Goal: Task Accomplishment & Management: Complete application form

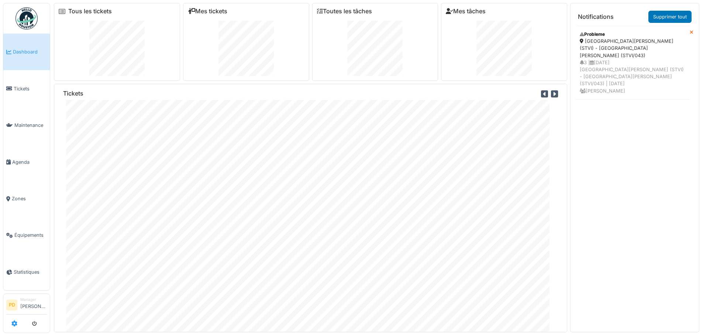
click at [14, 324] on icon at bounding box center [14, 324] width 6 height 6
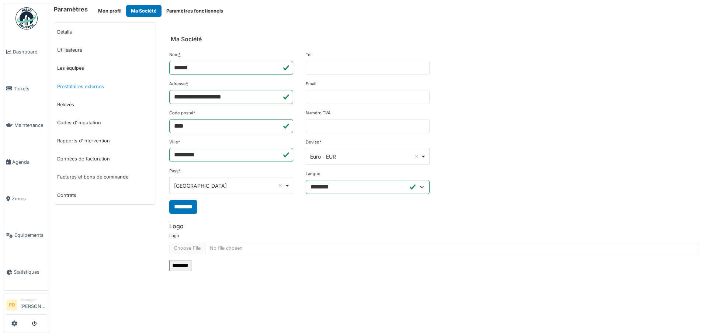
click at [71, 85] on link "Prestataires externes" at bounding box center [104, 86] width 101 height 18
select select "***"
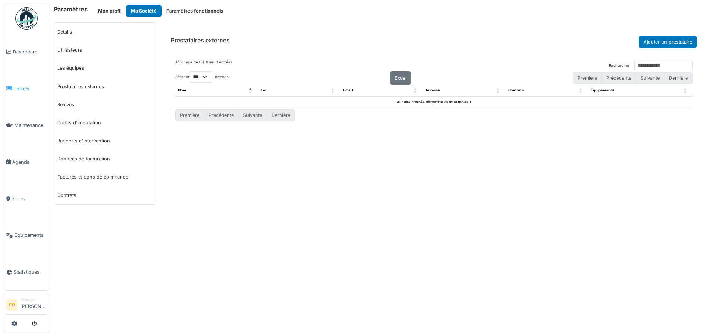
click at [19, 85] on span "Tickets" at bounding box center [30, 88] width 33 height 7
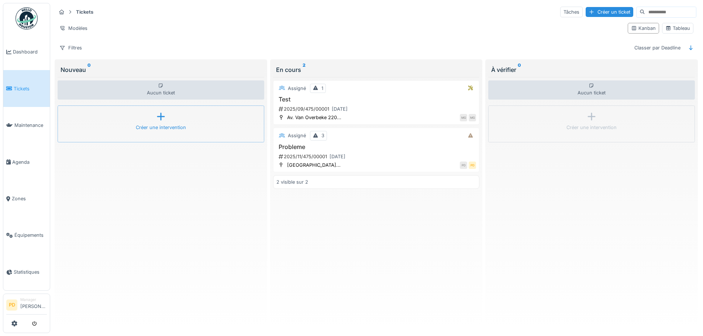
click at [168, 123] on div "Créer une intervention" at bounding box center [161, 124] width 207 height 37
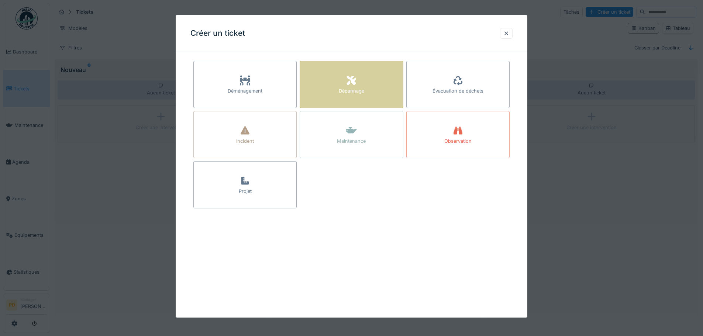
click at [344, 84] on div "Dépannage" at bounding box center [351, 84] width 103 height 47
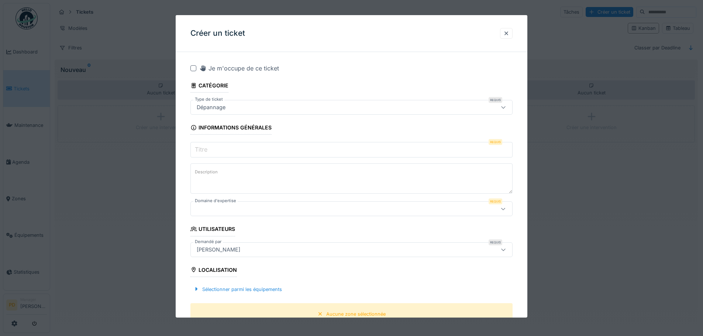
click at [213, 152] on input "Titre" at bounding box center [351, 149] width 322 height 15
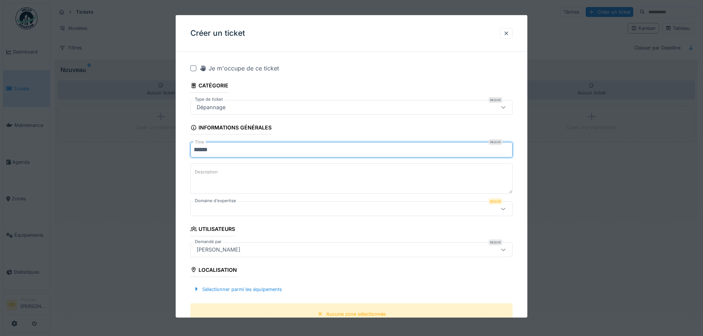
type input "******"
click at [221, 207] on div at bounding box center [333, 209] width 278 height 8
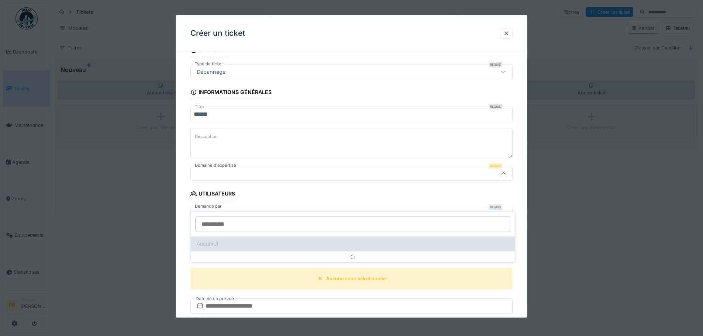
scroll to position [42, 0]
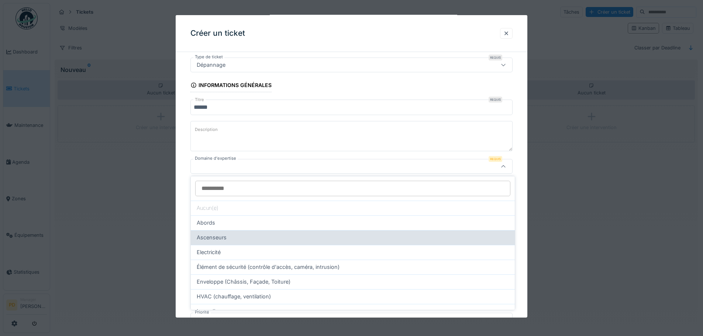
click at [210, 238] on span "Ascenseurs" at bounding box center [212, 238] width 30 height 8
type input "****"
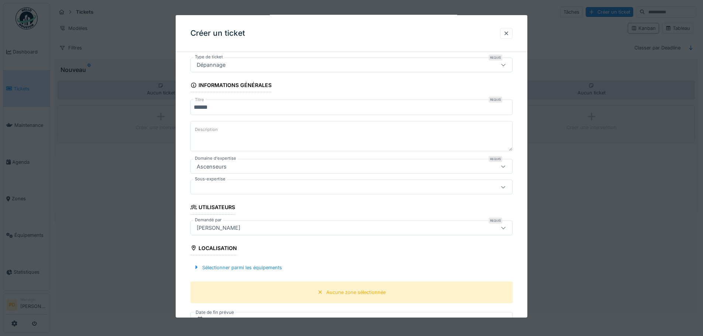
click at [223, 186] on div at bounding box center [333, 187] width 278 height 8
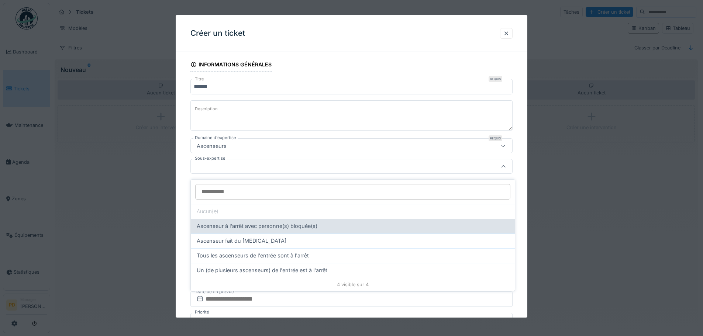
scroll to position [5, 0]
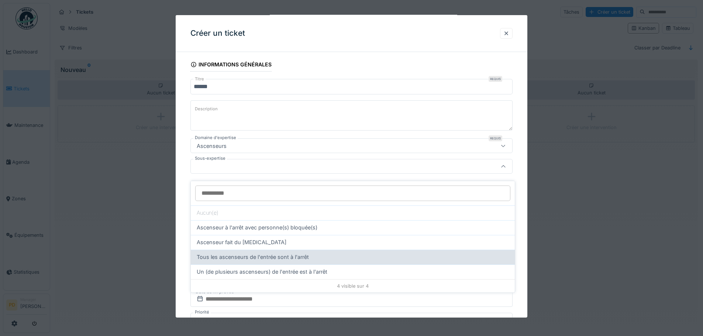
click at [225, 255] on span "Tous les ascenseurs de l'entrée sont à l'arrêt" at bounding box center [253, 257] width 112 height 8
type input "****"
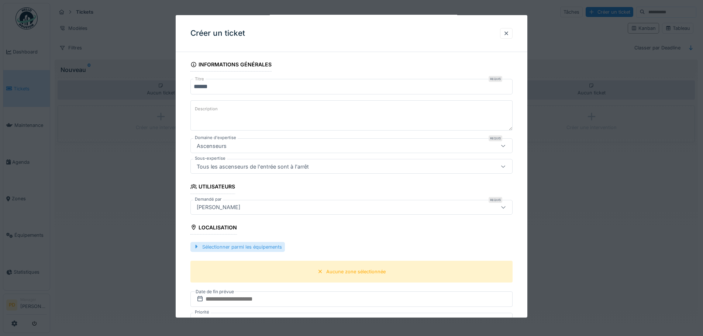
click at [226, 248] on div "Sélectionner parmi les équipements" at bounding box center [237, 247] width 94 height 10
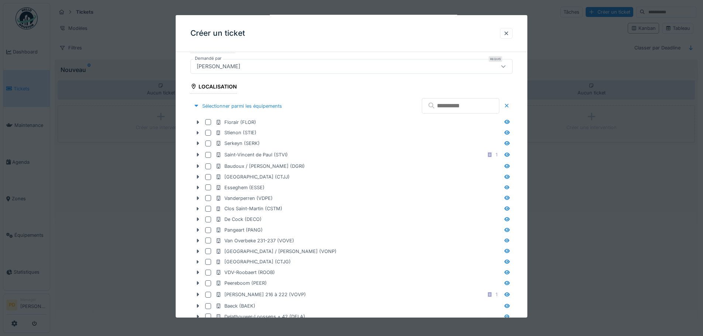
scroll to position [211, 0]
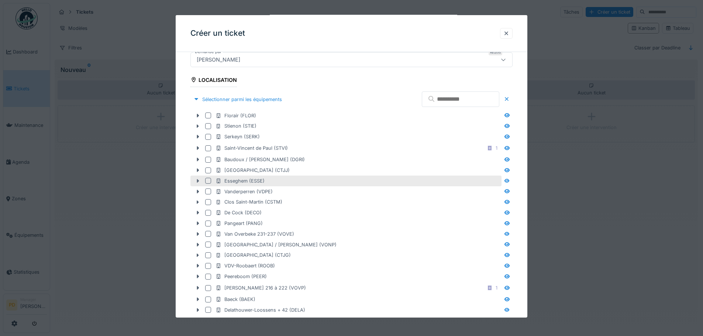
click at [197, 181] on icon at bounding box center [198, 181] width 6 height 5
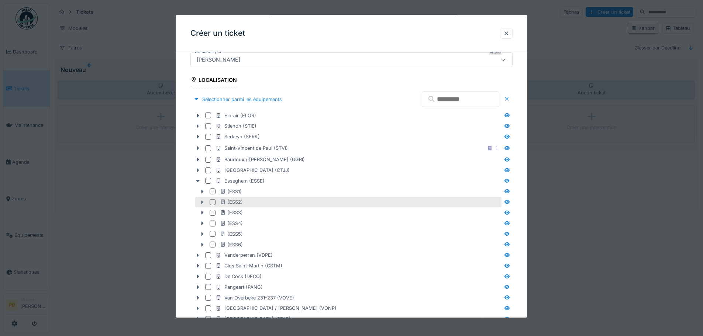
click at [203, 202] on icon at bounding box center [202, 202] width 2 height 4
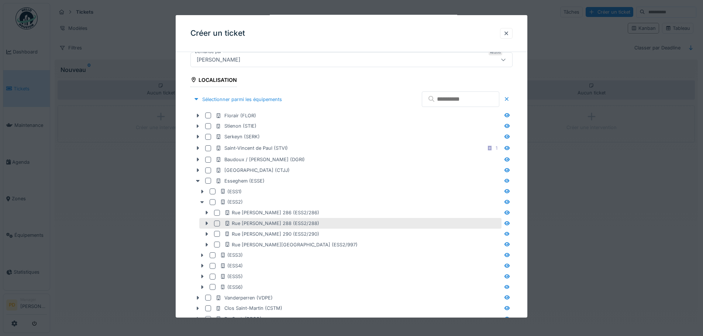
click at [216, 222] on div at bounding box center [217, 224] width 6 height 6
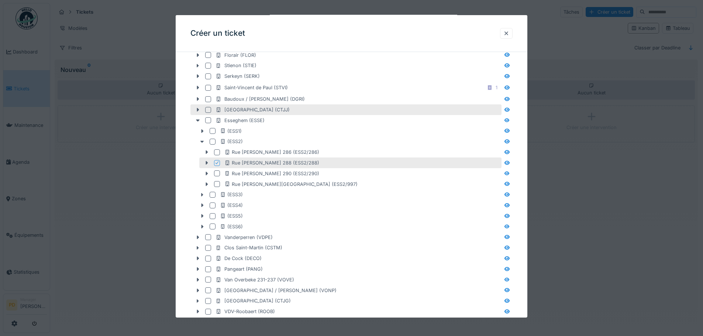
scroll to position [284, 0]
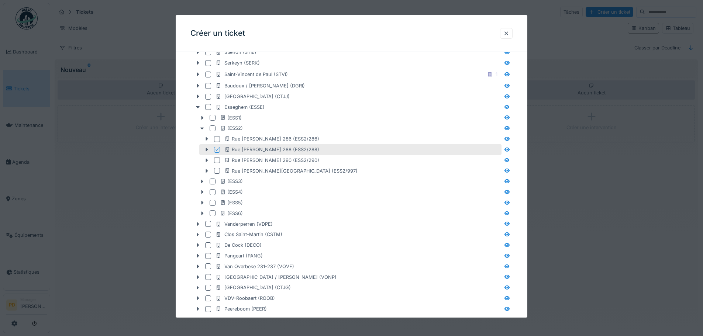
click at [215, 150] on icon at bounding box center [217, 150] width 4 height 4
click at [206, 150] on icon at bounding box center [207, 150] width 2 height 4
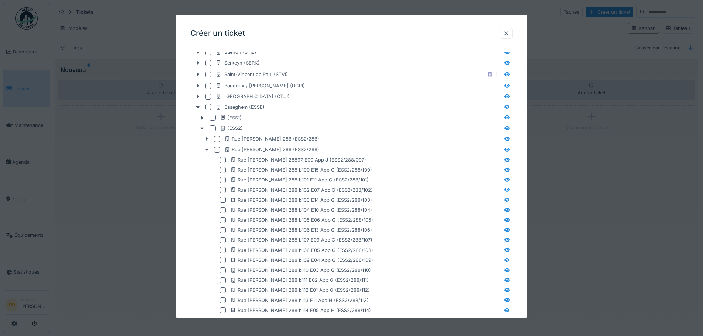
click at [217, 149] on div at bounding box center [217, 150] width 6 height 6
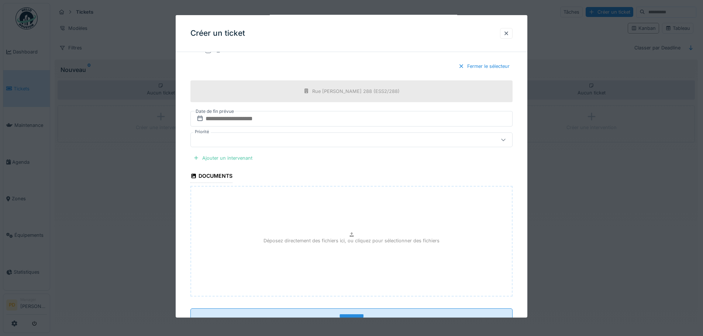
scroll to position [828, 0]
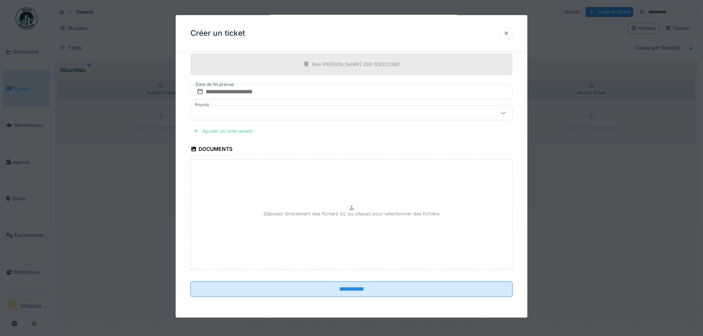
click at [509, 34] on div at bounding box center [506, 33] width 6 height 7
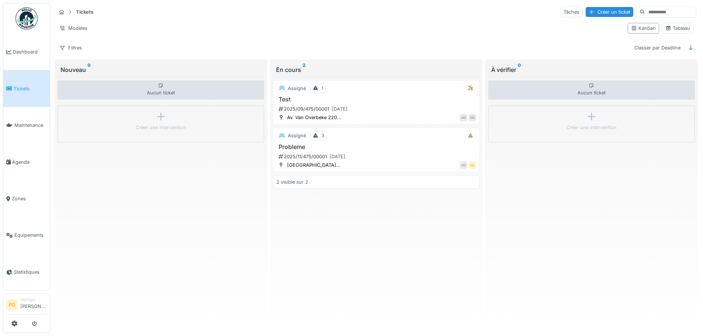
scroll to position [0, 0]
click at [149, 123] on div "Créer une intervention" at bounding box center [161, 124] width 207 height 37
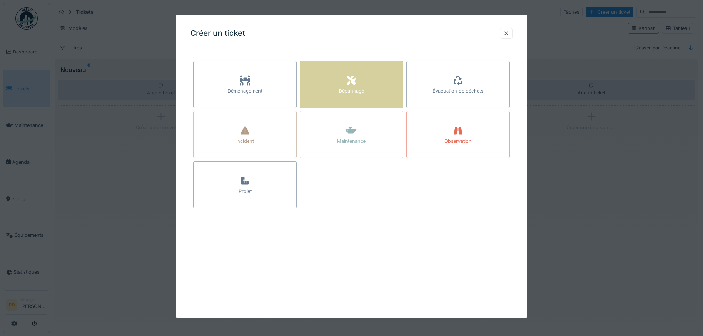
click at [356, 83] on icon at bounding box center [351, 80] width 9 height 9
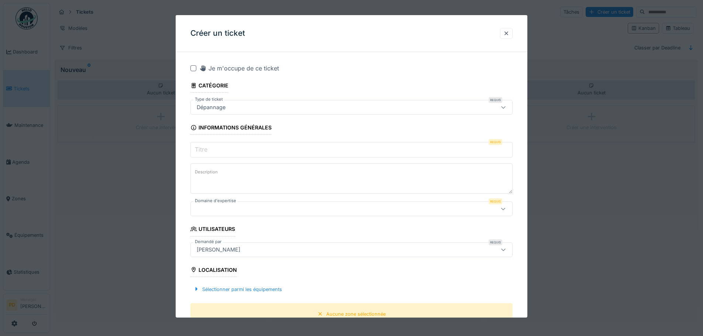
click at [213, 208] on div at bounding box center [333, 209] width 278 height 8
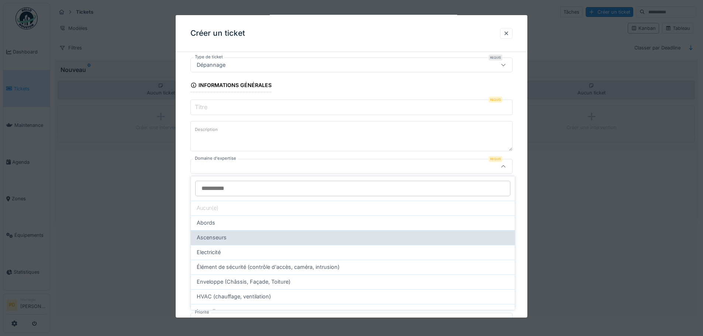
click at [210, 240] on span "Ascenseurs" at bounding box center [212, 238] width 30 height 8
type input "****"
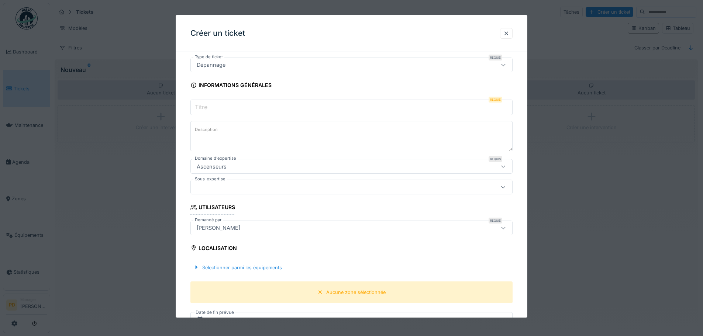
scroll to position [116, 0]
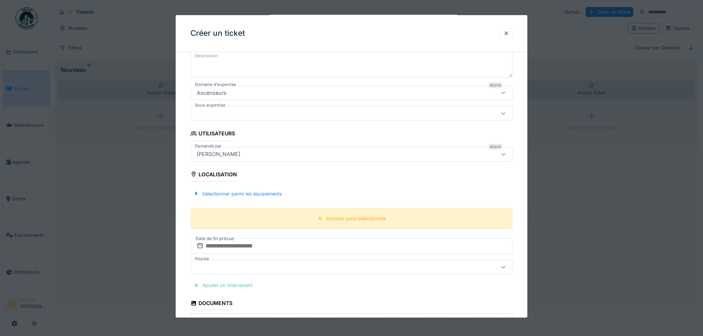
click at [236, 110] on div at bounding box center [333, 113] width 278 height 8
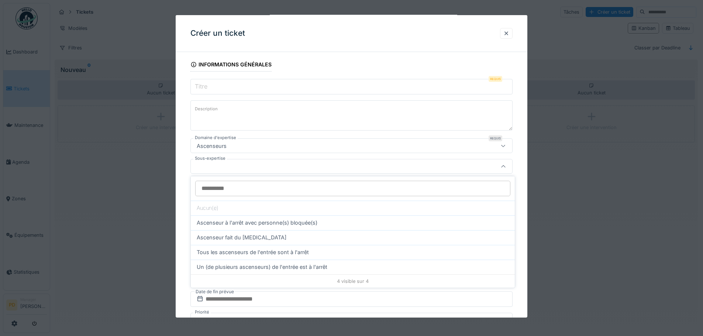
click at [207, 104] on textarea "Description" at bounding box center [351, 115] width 322 height 30
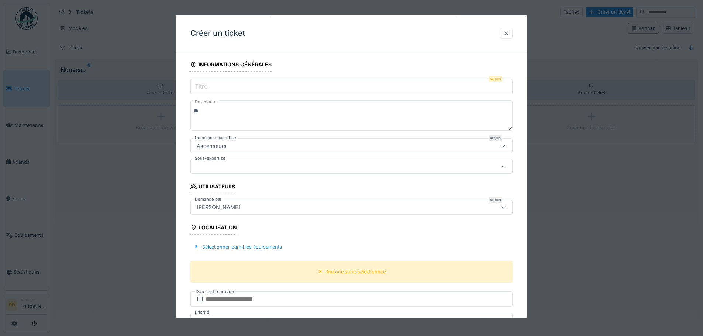
type textarea "*"
type textarea "**********"
click at [208, 168] on div at bounding box center [333, 166] width 278 height 8
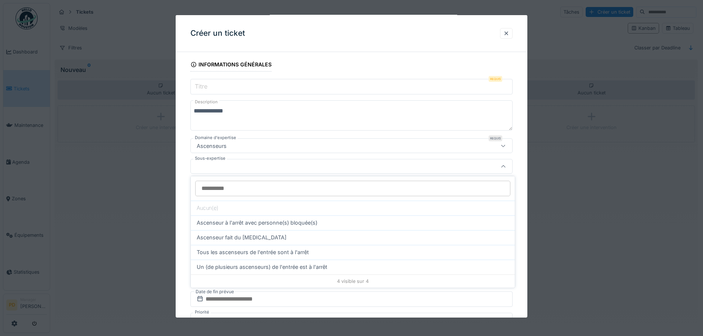
click at [208, 168] on div at bounding box center [333, 166] width 278 height 8
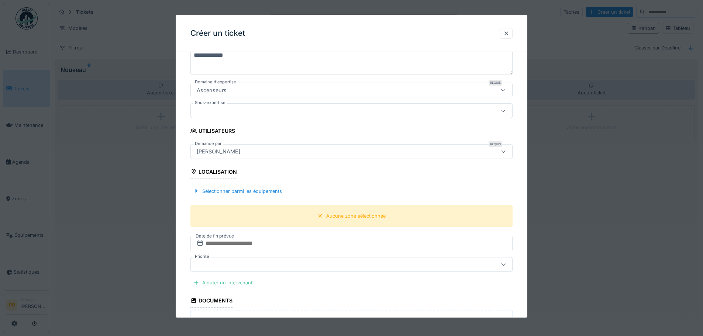
scroll to position [174, 0]
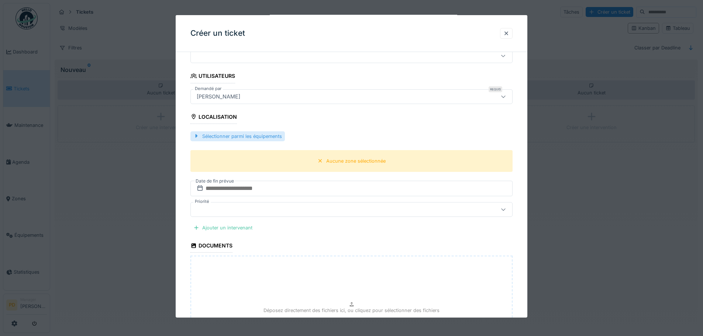
click at [233, 138] on div "Sélectionner parmi les équipements" at bounding box center [237, 136] width 94 height 10
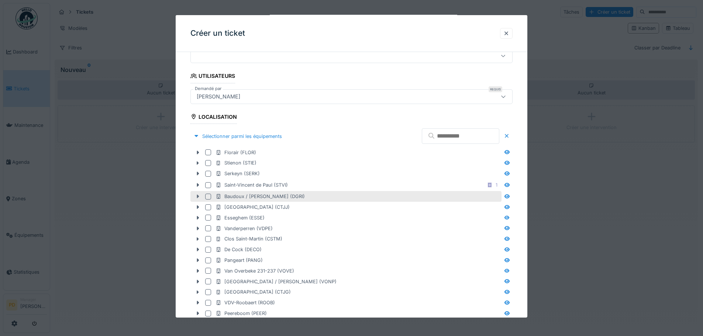
click at [197, 197] on icon at bounding box center [198, 197] width 2 height 4
click at [198, 197] on icon at bounding box center [198, 197] width 4 height 2
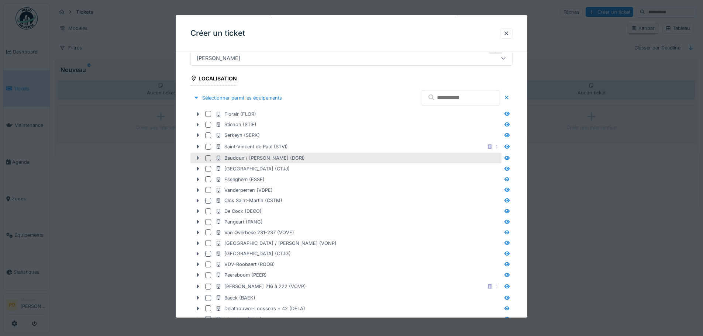
scroll to position [284, 0]
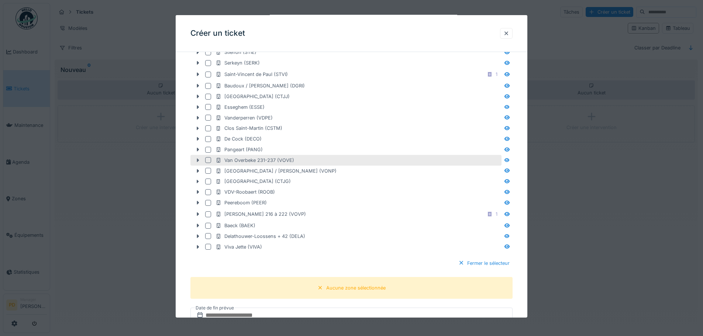
click at [197, 158] on icon at bounding box center [198, 160] width 6 height 5
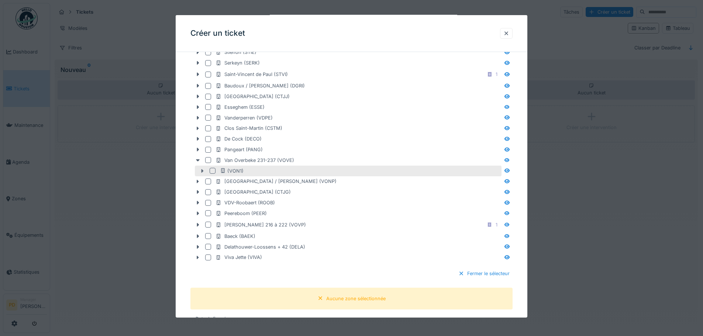
click at [200, 169] on icon at bounding box center [202, 171] width 6 height 5
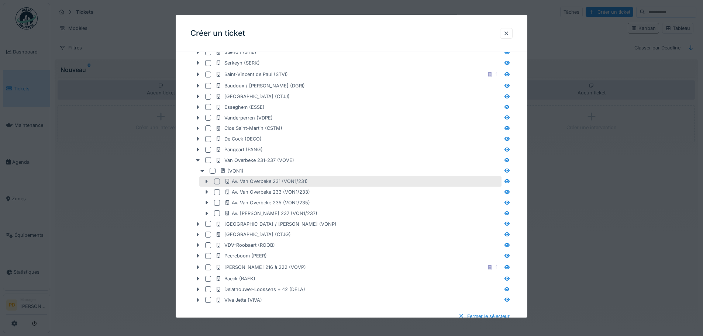
click at [218, 180] on div at bounding box center [217, 182] width 6 height 6
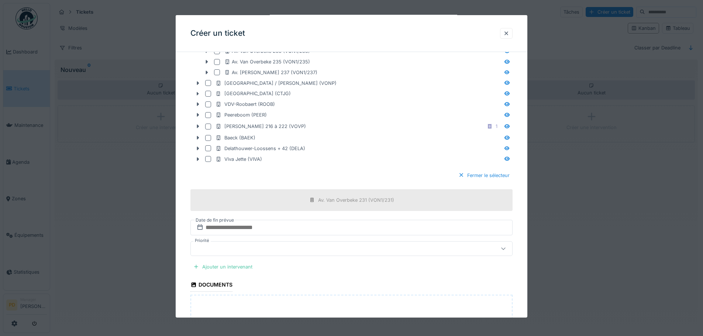
scroll to position [506, 0]
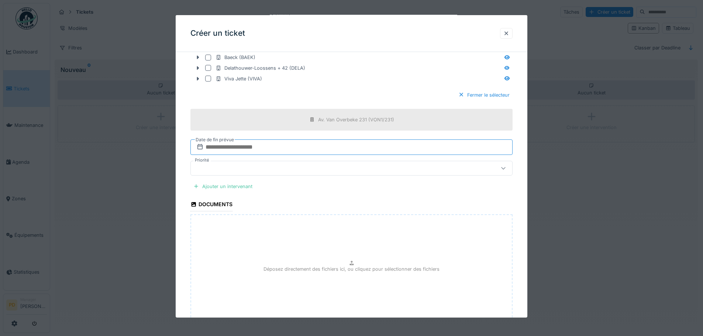
click at [242, 148] on input "text" at bounding box center [351, 146] width 322 height 15
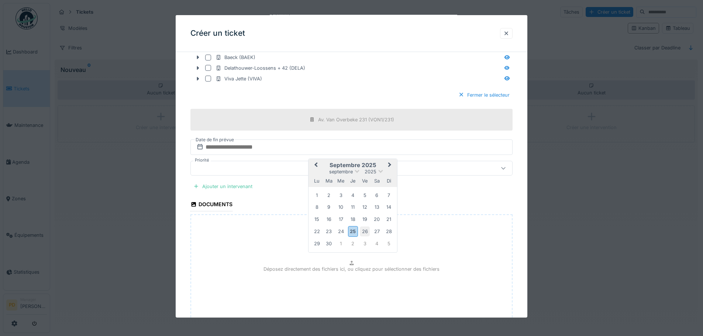
click at [367, 234] on div "26" at bounding box center [365, 232] width 10 height 10
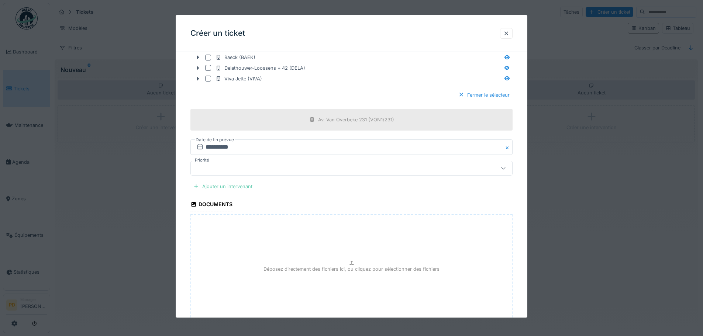
click at [228, 188] on div "Ajouter un intervenant" at bounding box center [222, 187] width 65 height 10
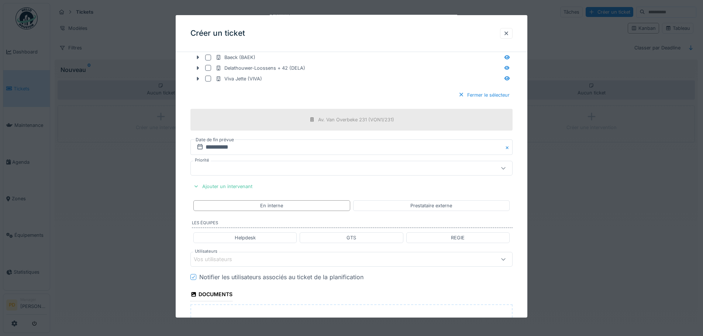
click at [236, 257] on div "Vos utilisateurs" at bounding box center [218, 259] width 49 height 8
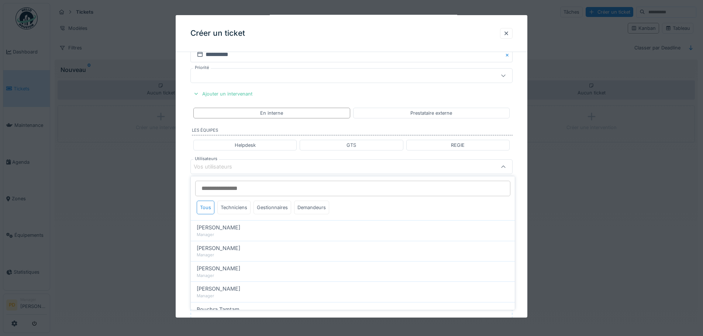
scroll to position [599, 0]
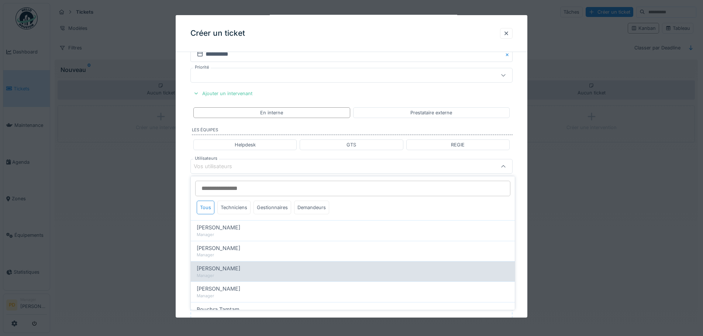
click at [216, 271] on span "[PERSON_NAME]" at bounding box center [219, 269] width 44 height 8
type input "*****"
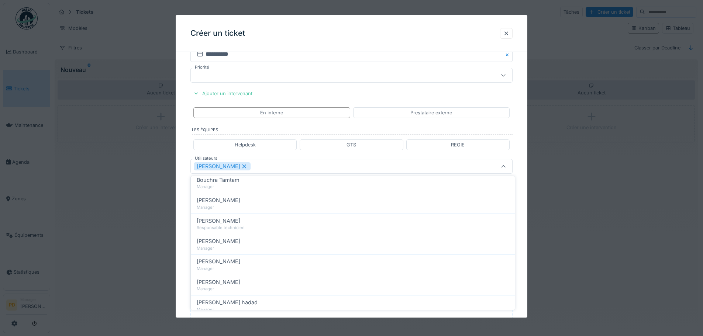
scroll to position [148, 0]
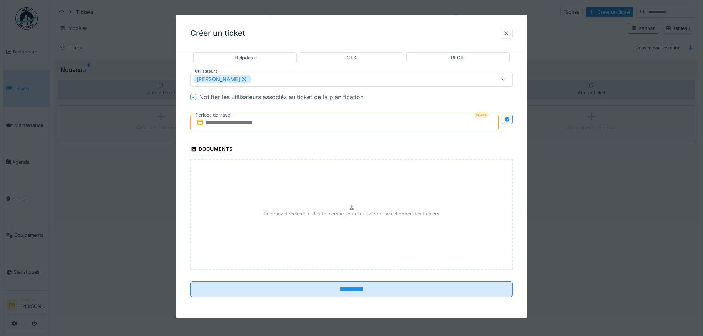
scroll to position [538, 0]
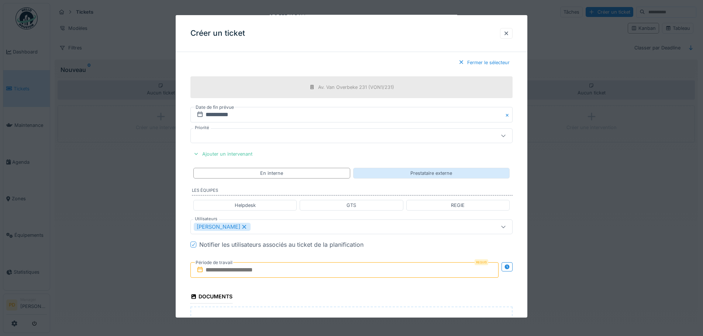
click at [412, 174] on div "Prestataire externe" at bounding box center [431, 173] width 42 height 7
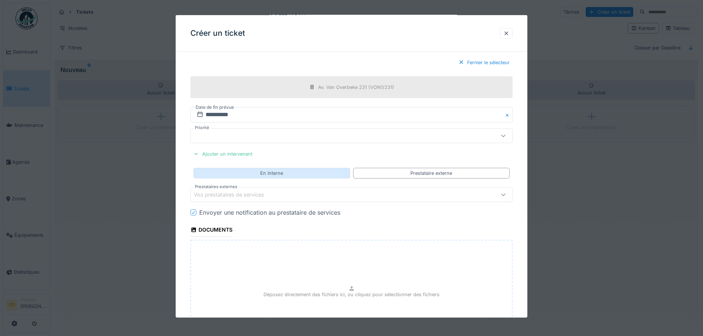
click at [290, 176] on div "En interne" at bounding box center [271, 173] width 156 height 11
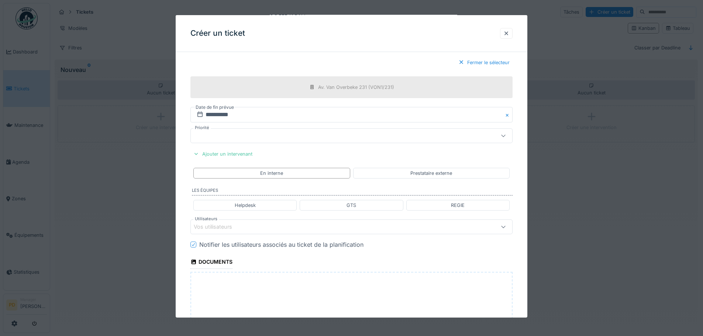
click at [234, 228] on div "Vos utilisateurs" at bounding box center [218, 227] width 49 height 8
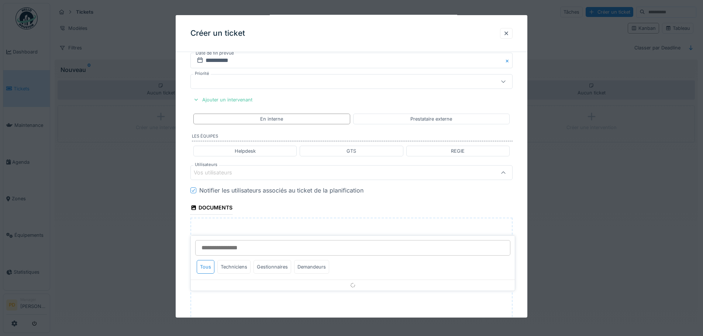
scroll to position [599, 0]
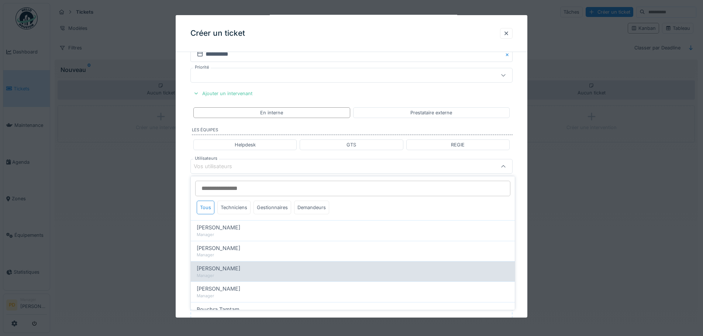
click at [224, 277] on div "Manager" at bounding box center [353, 276] width 312 height 6
type input "*****"
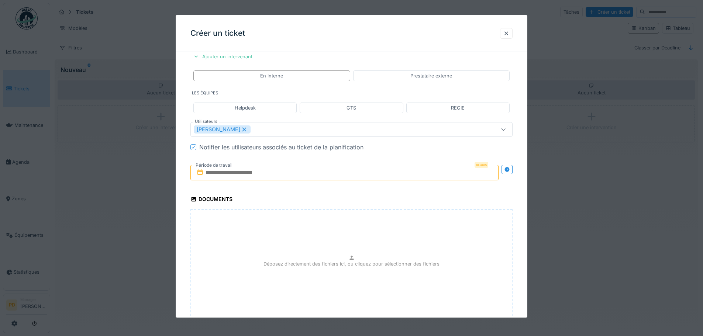
click at [244, 174] on input "text" at bounding box center [344, 172] width 308 height 15
click at [344, 256] on div "25" at bounding box center [346, 257] width 10 height 11
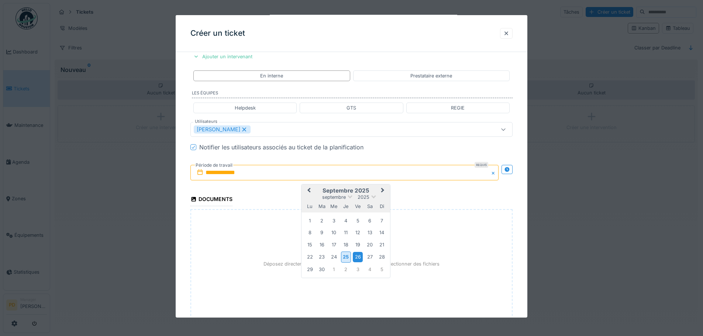
click at [359, 256] on div "26" at bounding box center [358, 257] width 10 height 10
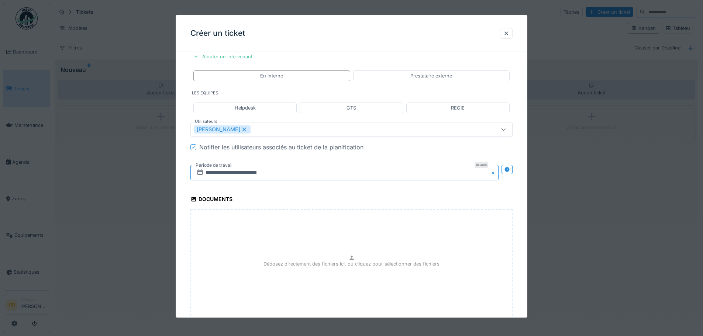
click at [191, 179] on input "**********" at bounding box center [344, 172] width 308 height 15
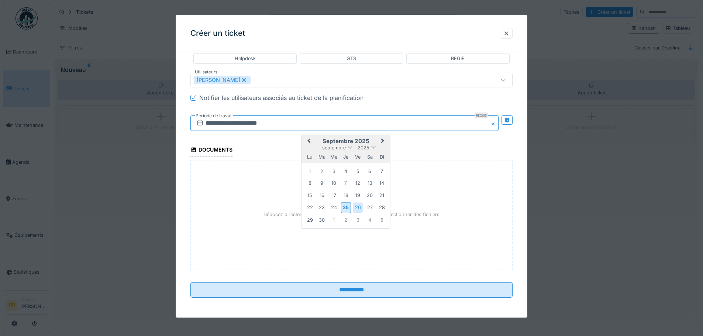
scroll to position [686, 0]
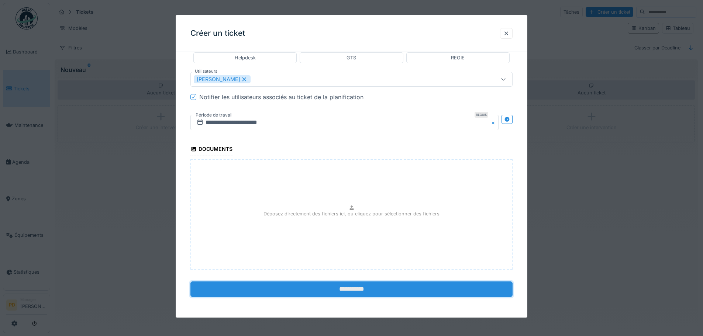
click at [348, 289] on input "**********" at bounding box center [351, 289] width 322 height 15
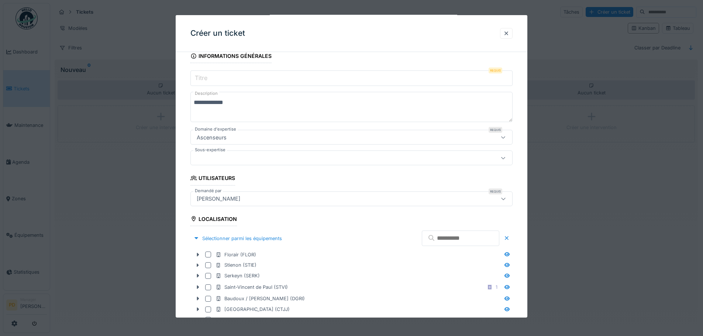
scroll to position [0, 0]
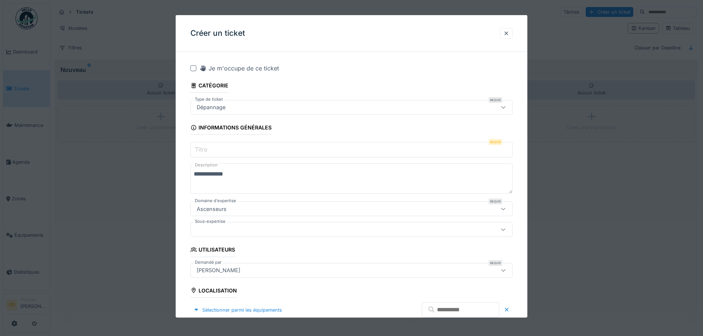
click at [253, 153] on input "Titre" at bounding box center [351, 149] width 322 height 15
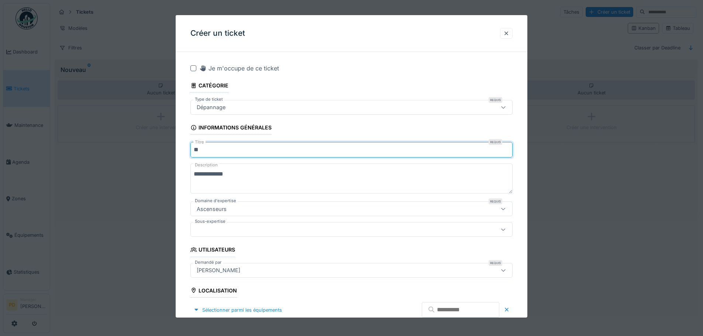
type input "*"
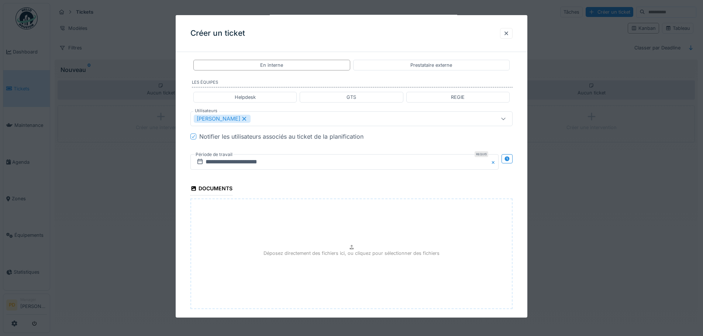
scroll to position [686, 0]
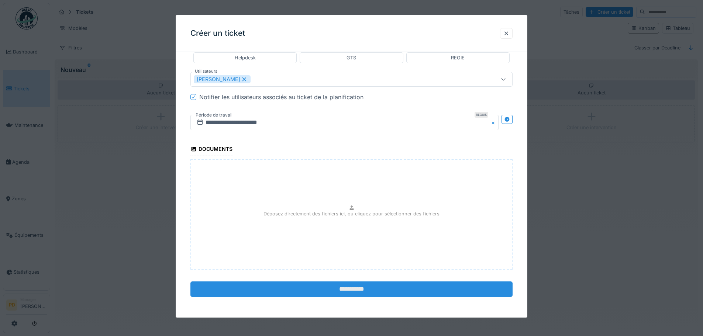
type input "*********"
click at [348, 292] on input "**********" at bounding box center [351, 289] width 322 height 15
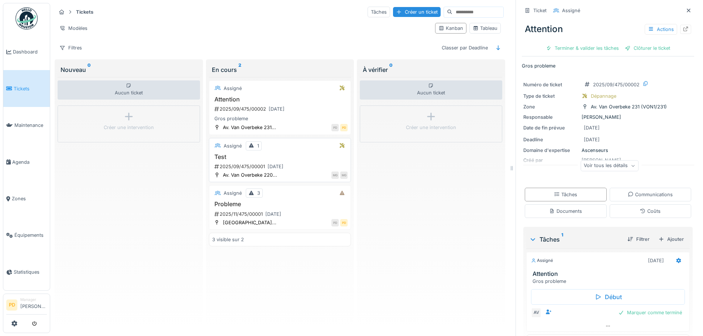
click at [281, 156] on h3 "Test" at bounding box center [280, 156] width 136 height 7
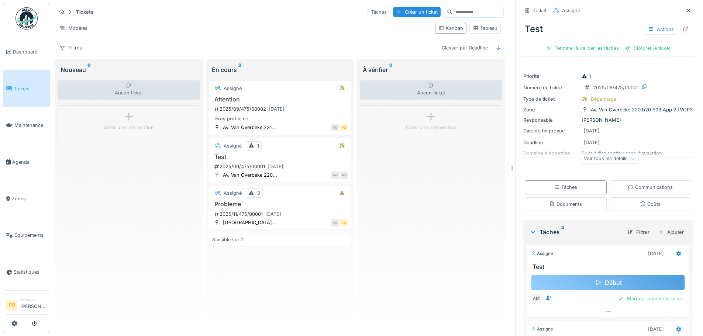
click at [600, 284] on div "Début" at bounding box center [608, 282] width 154 height 15
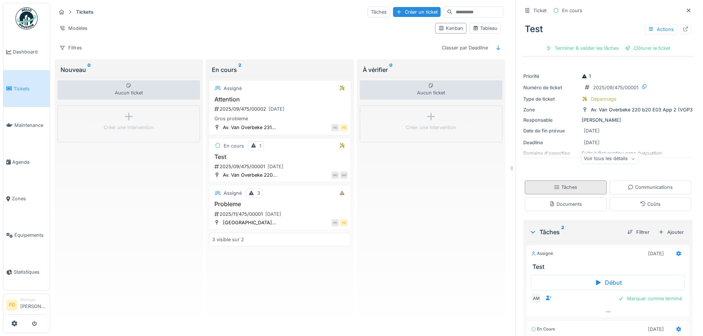
click at [564, 190] on div "Tâches" at bounding box center [565, 187] width 23 height 7
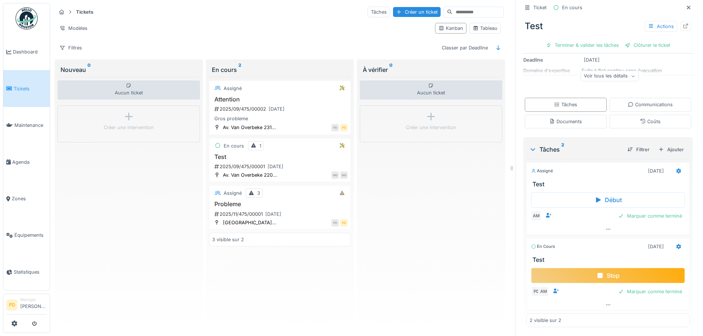
click at [597, 273] on icon at bounding box center [599, 275] width 5 height 5
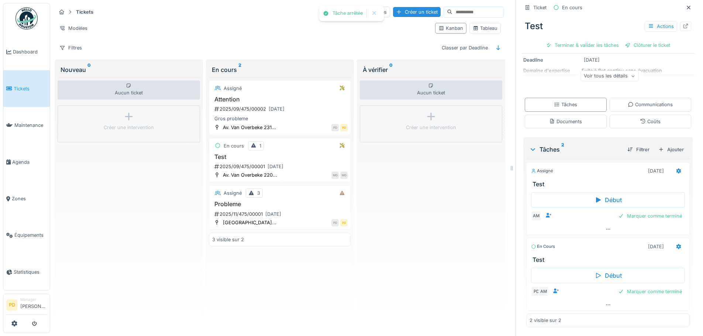
scroll to position [94, 0]
click at [627, 98] on div "Communications" at bounding box center [651, 105] width 82 height 14
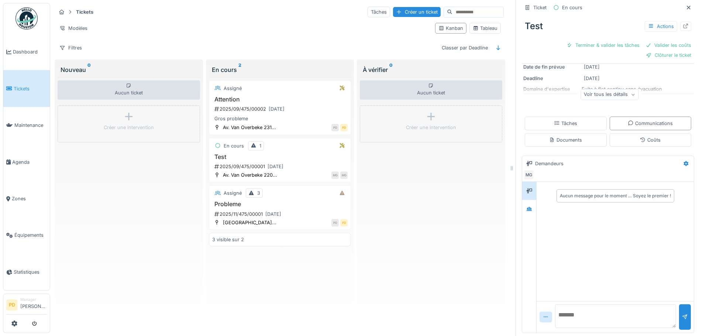
scroll to position [75, 0]
click at [564, 318] on textarea at bounding box center [615, 316] width 121 height 24
type textarea "*"
click at [543, 315] on icon at bounding box center [546, 317] width 6 height 5
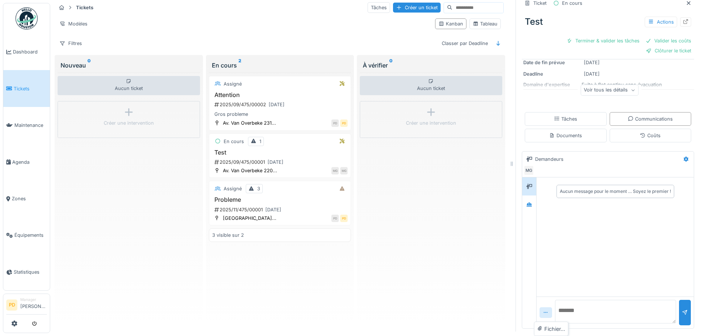
click at [543, 312] on icon at bounding box center [546, 312] width 6 height 5
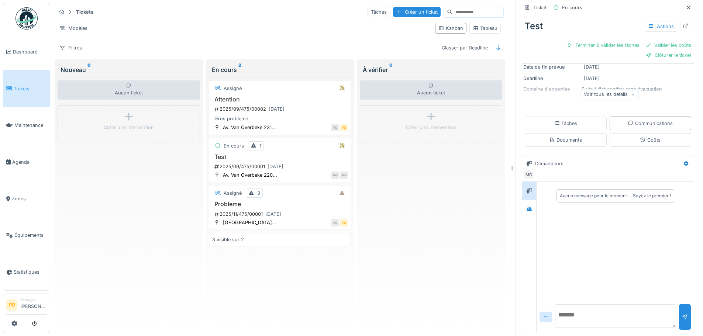
click at [564, 309] on textarea at bounding box center [615, 316] width 121 height 24
type textarea "**********"
click at [679, 316] on div at bounding box center [685, 316] width 12 height 25
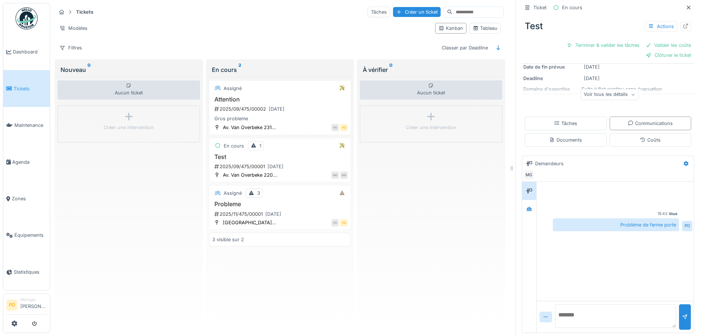
click at [599, 91] on div "Voir tous les détails" at bounding box center [609, 94] width 58 height 11
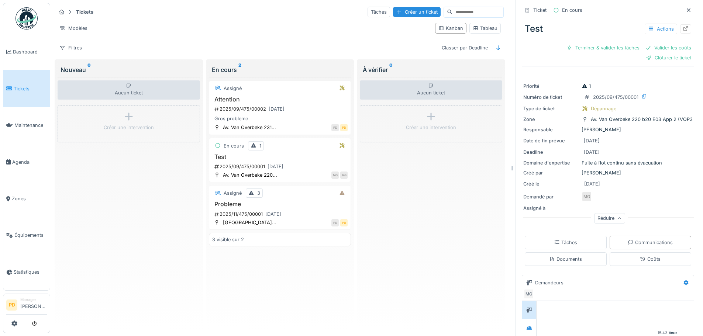
scroll to position [0, 0]
click at [658, 43] on div "Valider les coûts" at bounding box center [668, 48] width 52 height 10
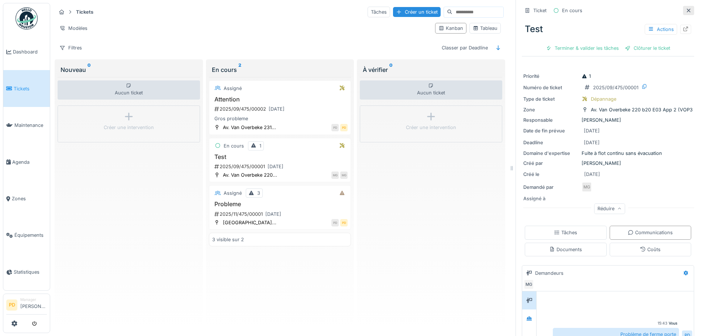
click at [686, 8] on icon at bounding box center [689, 10] width 6 height 5
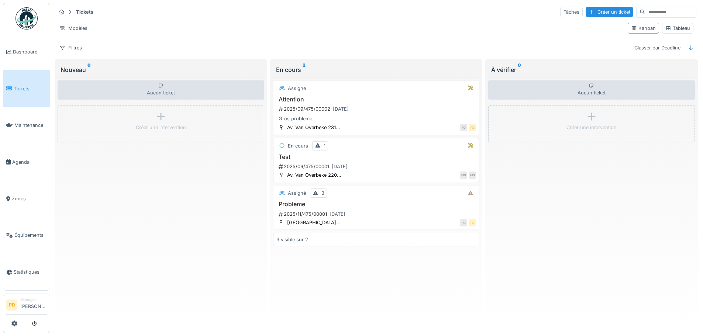
click at [311, 154] on h3 "Test" at bounding box center [376, 156] width 200 height 7
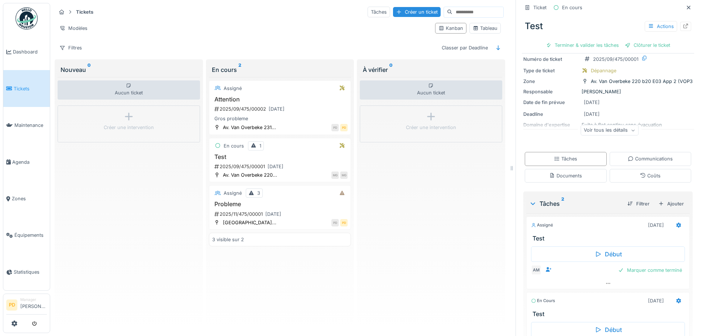
scroll to position [84, 0]
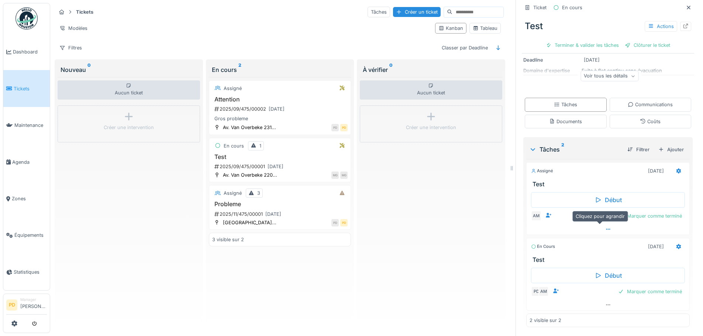
click at [596, 224] on div at bounding box center [608, 229] width 163 height 11
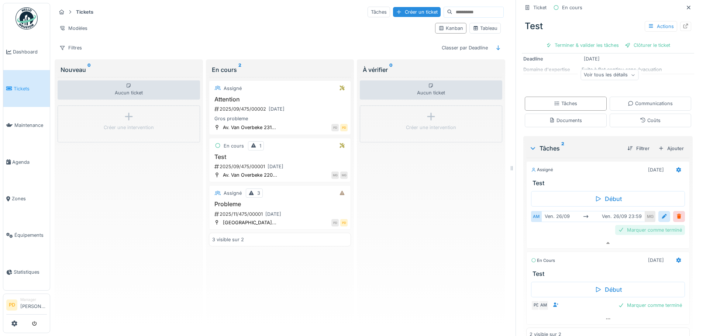
click at [648, 225] on div "Marquer comme terminé" at bounding box center [650, 230] width 70 height 10
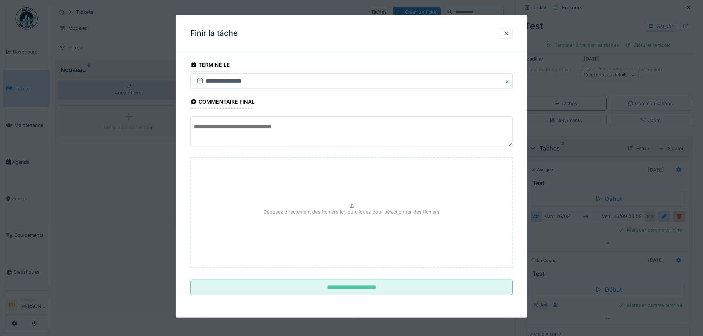
click at [233, 129] on textarea at bounding box center [351, 131] width 322 height 30
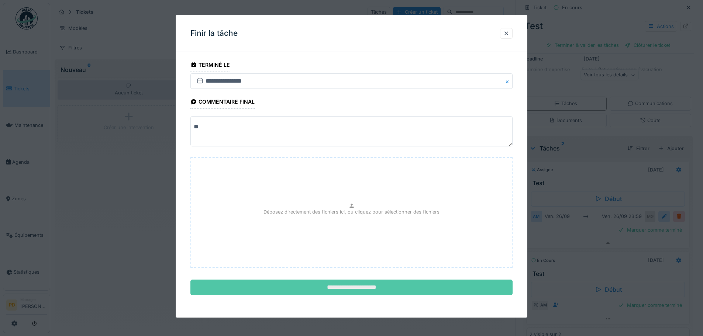
type textarea "**"
click at [349, 287] on input "**********" at bounding box center [351, 287] width 322 height 15
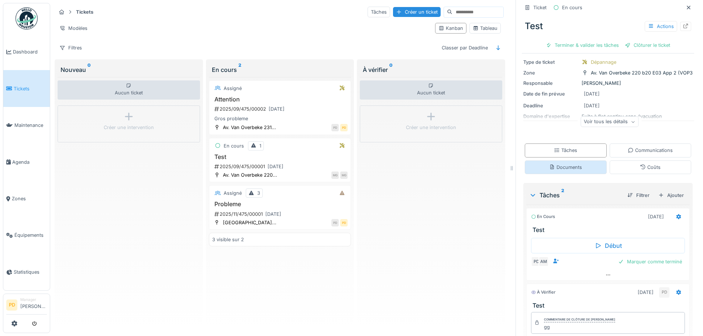
scroll to position [0, 0]
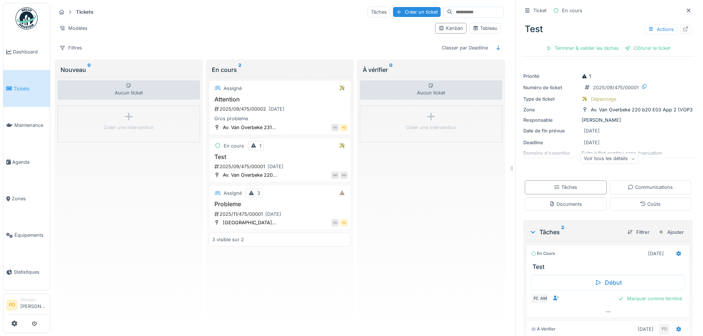
click at [587, 154] on div "Voir tous les détails" at bounding box center [609, 158] width 58 height 11
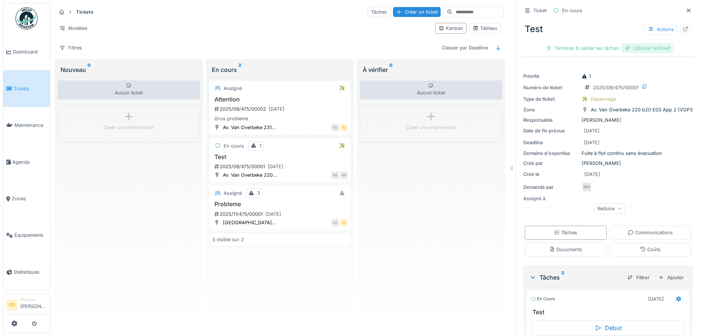
click at [640, 43] on div "Clôturer le ticket" at bounding box center [647, 48] width 51 height 10
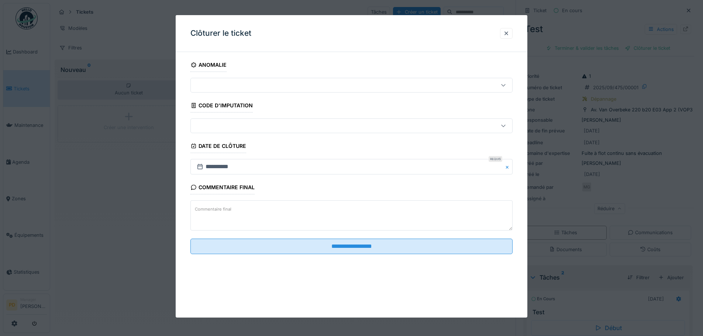
click at [223, 87] on div at bounding box center [333, 85] width 278 height 8
click at [220, 126] on div at bounding box center [333, 126] width 278 height 8
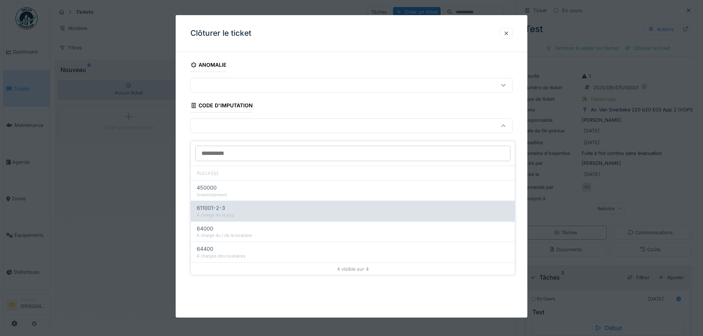
click at [210, 212] on div "A charge de la sisp" at bounding box center [353, 215] width 312 height 6
type input "****"
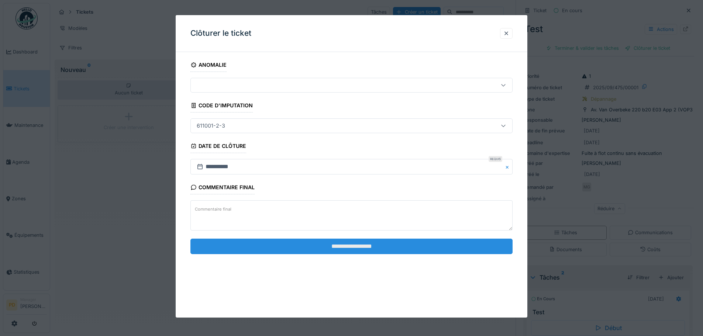
click at [353, 249] on input "**********" at bounding box center [351, 246] width 322 height 15
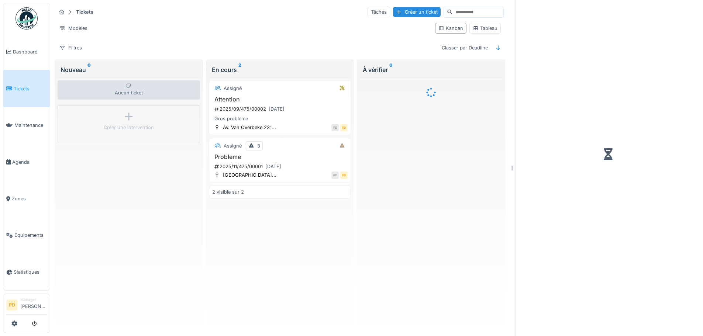
scroll to position [6, 0]
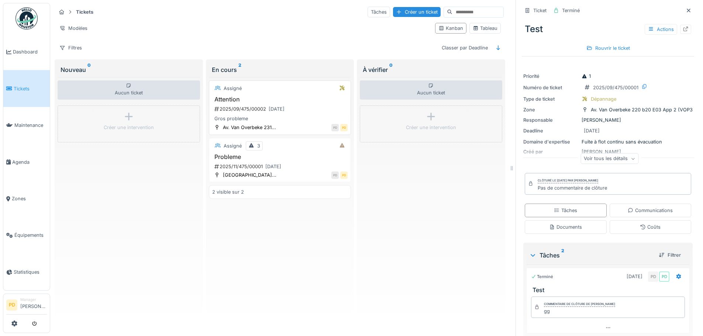
click at [256, 104] on div "2025/09/475/00002 26/09/2025" at bounding box center [281, 108] width 134 height 9
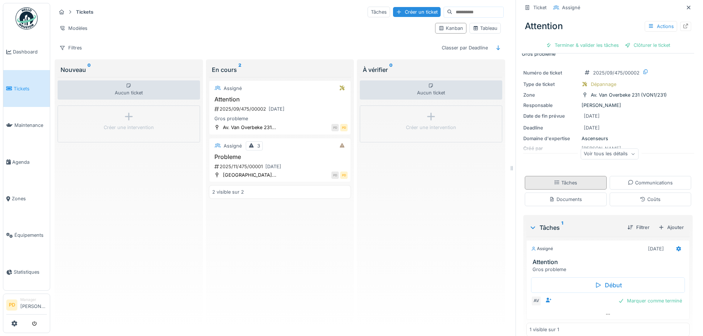
scroll to position [22, 0]
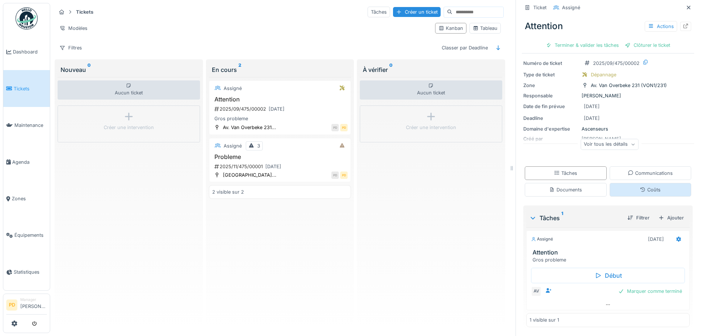
click at [622, 185] on div "Coûts" at bounding box center [651, 190] width 82 height 14
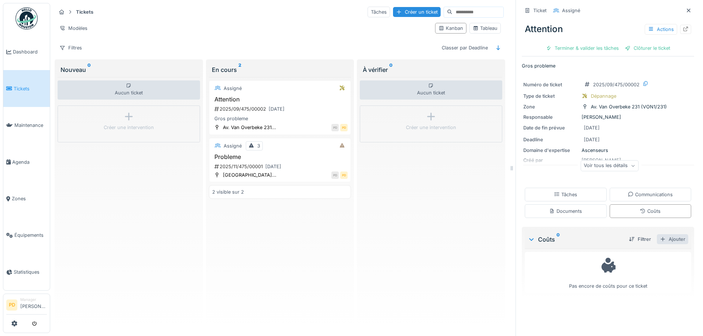
click at [657, 236] on div "Ajouter" at bounding box center [672, 239] width 31 height 10
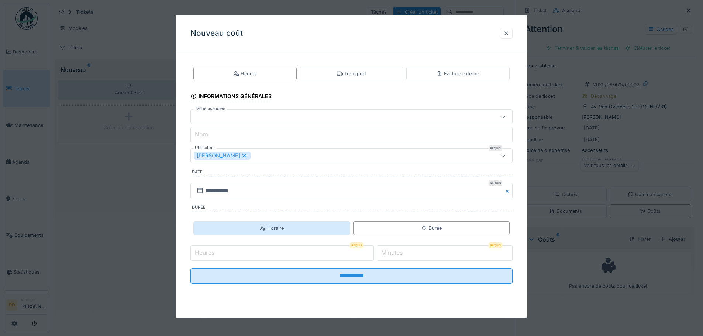
click at [267, 230] on div "Horaire" at bounding box center [272, 228] width 24 height 7
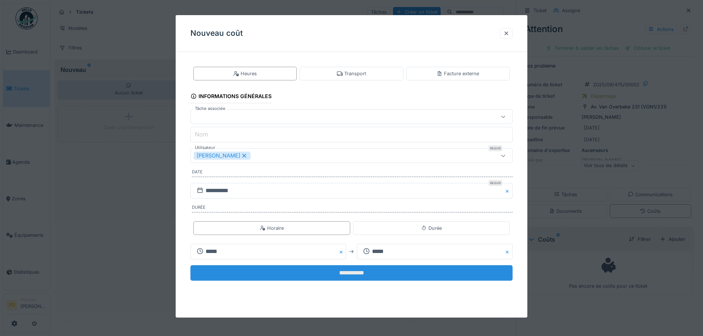
click at [349, 275] on input "**********" at bounding box center [351, 272] width 322 height 15
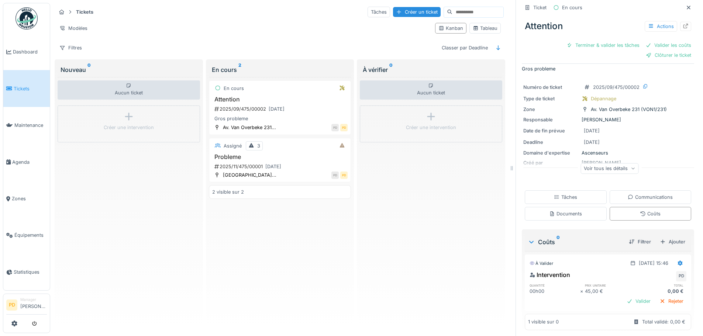
scroll to position [11, 0]
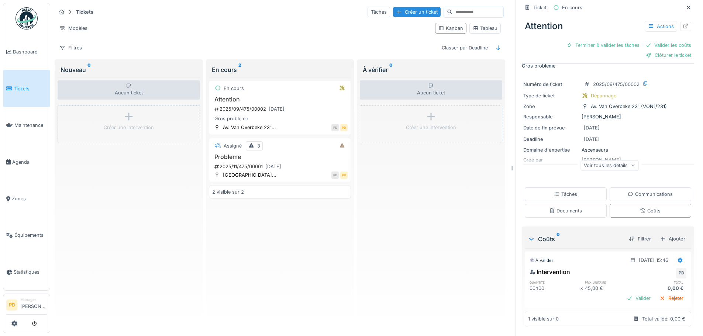
click at [593, 160] on div "Voir tous les détails" at bounding box center [609, 165] width 58 height 11
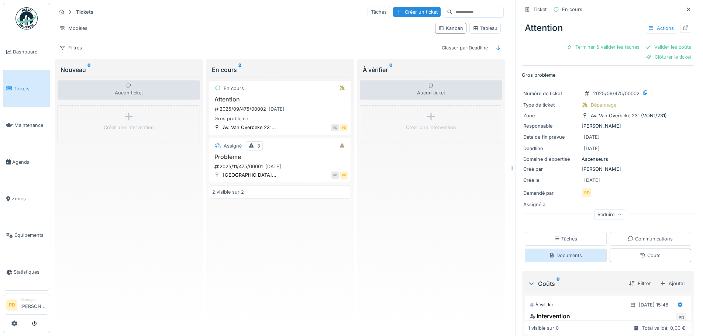
scroll to position [0, 0]
click at [652, 24] on div "Actions" at bounding box center [661, 29] width 32 height 11
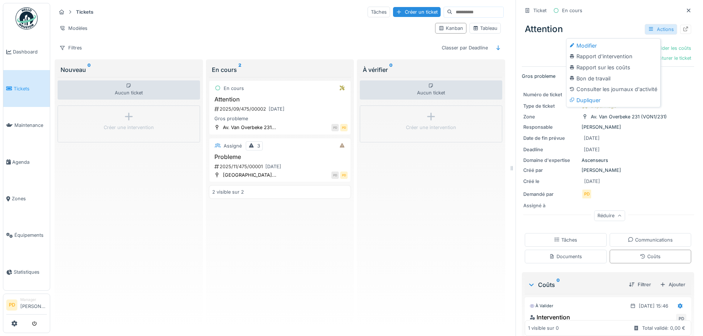
click at [652, 24] on div "Actions" at bounding box center [661, 29] width 32 height 11
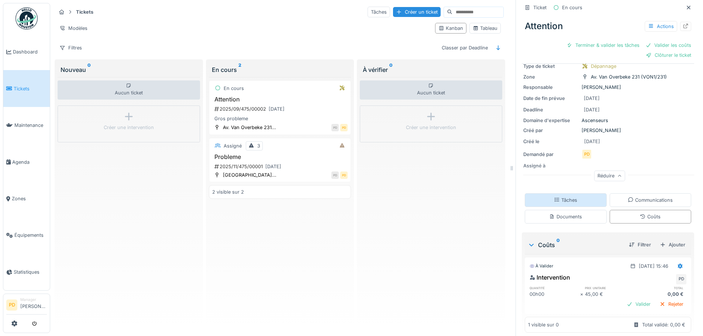
scroll to position [45, 0]
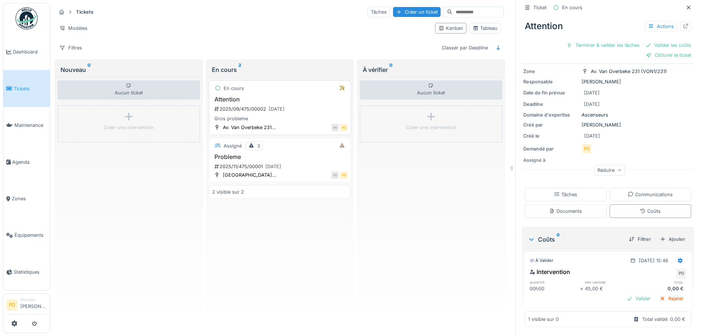
click at [251, 97] on div "Attention 2025/09/475/00002 26/09/2025 Gros probleme" at bounding box center [280, 109] width 136 height 27
click at [250, 153] on h3 "Probleme" at bounding box center [280, 156] width 136 height 7
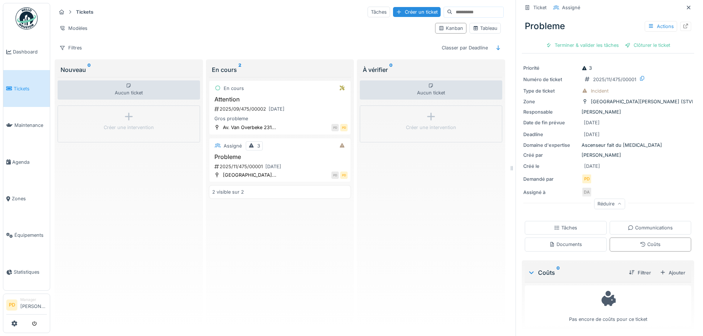
scroll to position [10, 0]
click at [559, 222] on div "Tâches" at bounding box center [565, 225] width 23 height 7
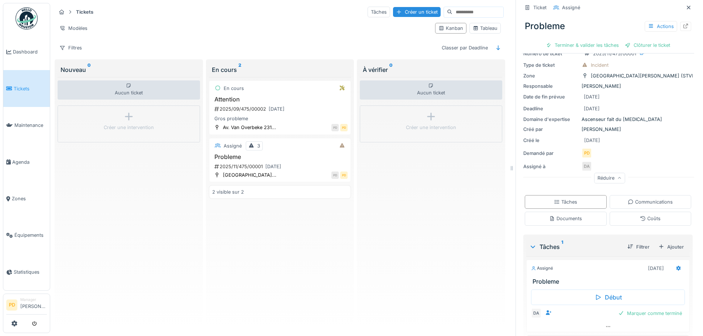
scroll to position [47, 0]
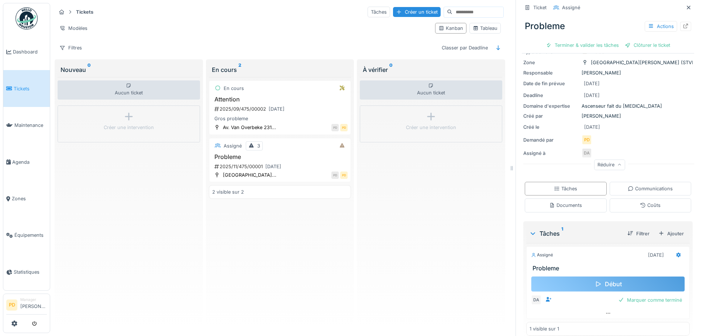
click at [596, 276] on div "Début" at bounding box center [608, 283] width 154 height 15
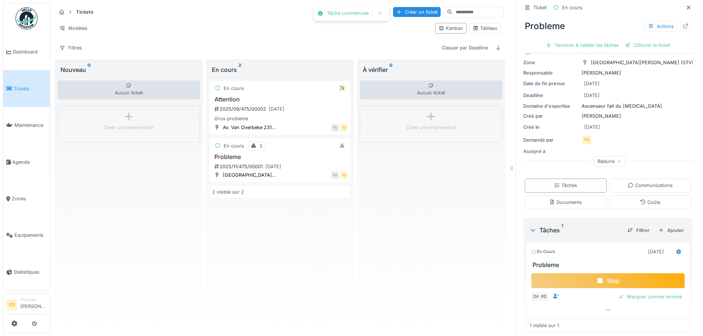
scroll to position [52, 0]
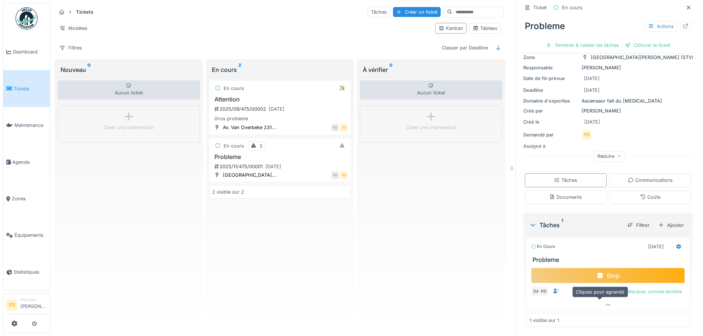
click at [605, 303] on icon at bounding box center [608, 305] width 6 height 5
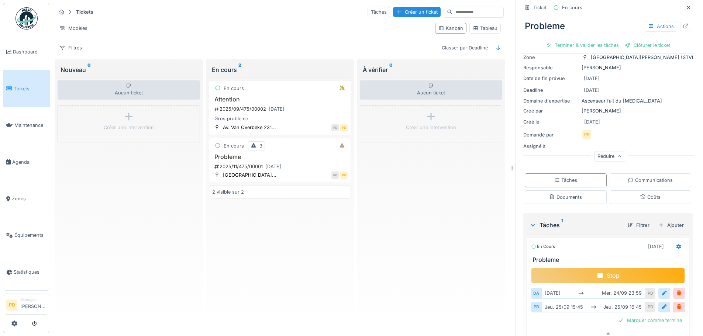
scroll to position [81, 0]
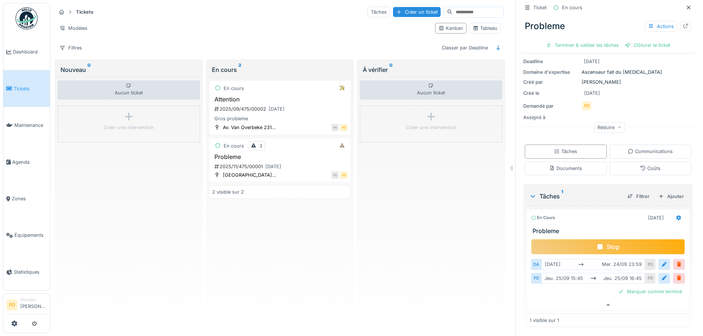
click at [597, 244] on icon at bounding box center [599, 246] width 5 height 5
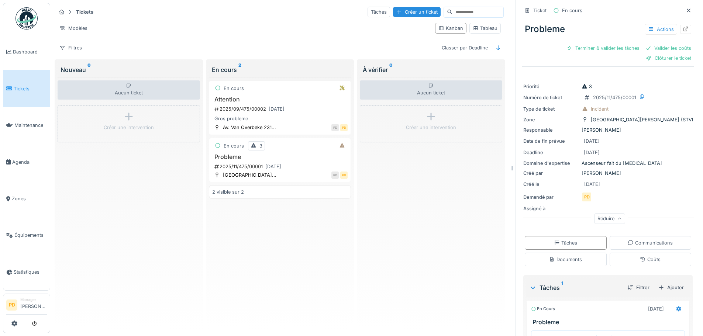
scroll to position [0, 0]
click at [628, 260] on div "Coûts" at bounding box center [651, 260] width 82 height 14
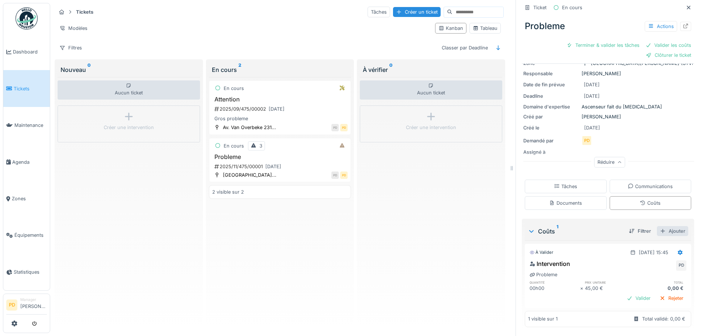
click at [661, 227] on div "Ajouter" at bounding box center [672, 231] width 31 height 10
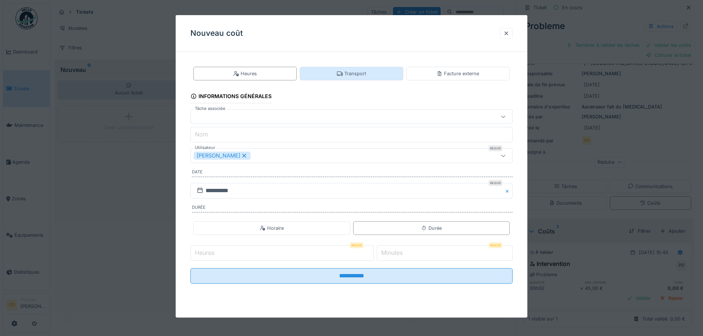
click at [341, 70] on div "Transport" at bounding box center [351, 73] width 29 height 7
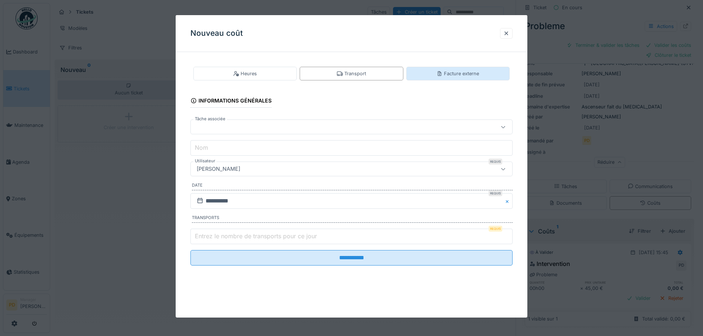
click at [437, 73] on div "Facture externe" at bounding box center [457, 74] width 103 height 14
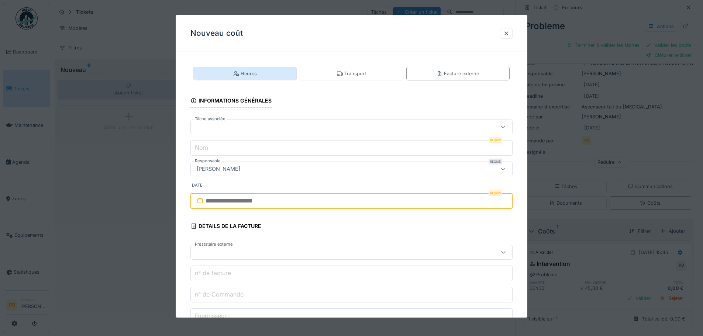
click at [242, 77] on div "Heures" at bounding box center [245, 73] width 24 height 7
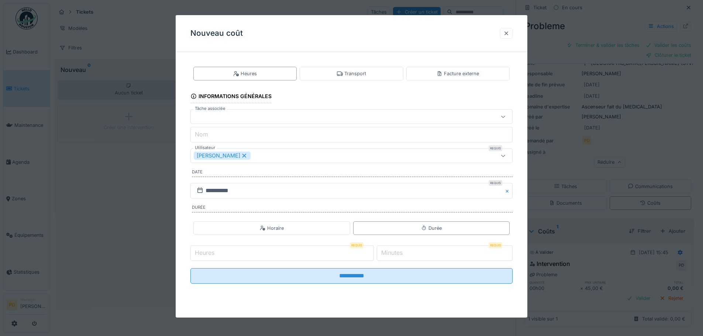
click at [507, 34] on div at bounding box center [506, 33] width 6 height 7
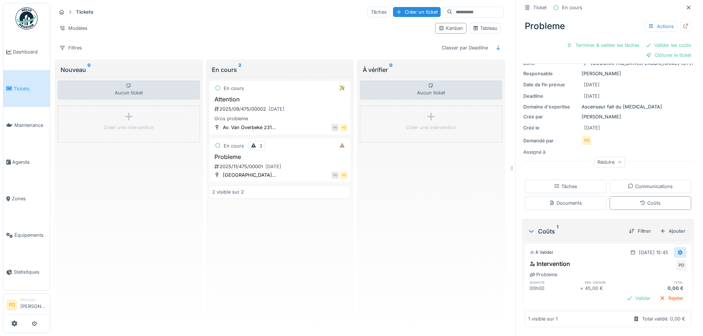
click at [677, 250] on icon at bounding box center [680, 252] width 6 height 5
click at [654, 263] on div "Modifier" at bounding box center [650, 268] width 36 height 11
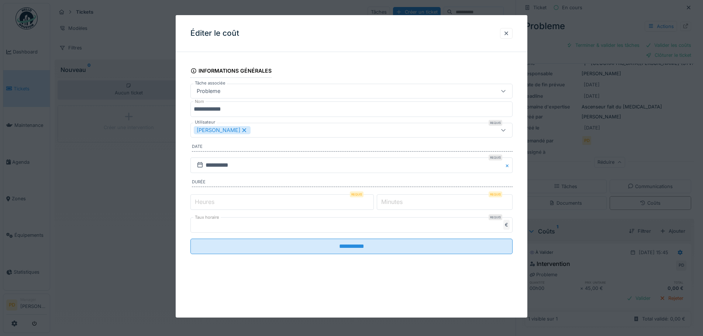
click at [226, 204] on input "*" at bounding box center [281, 201] width 183 height 15
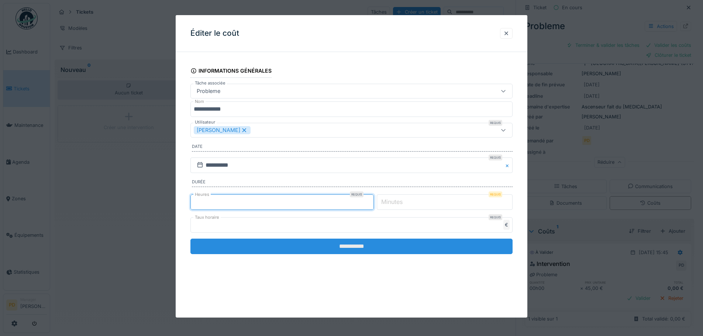
type input "**"
click at [332, 250] on input "**********" at bounding box center [351, 246] width 322 height 15
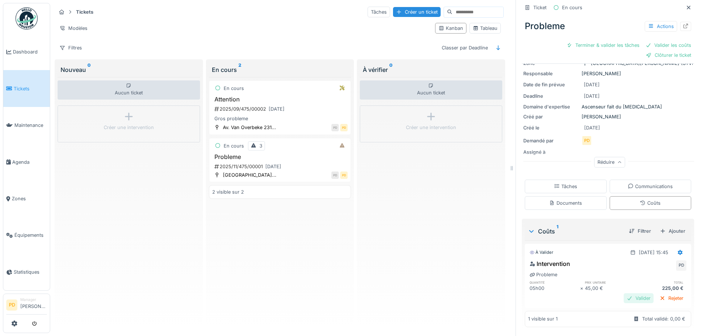
click at [627, 294] on div "Valider" at bounding box center [639, 298] width 30 height 10
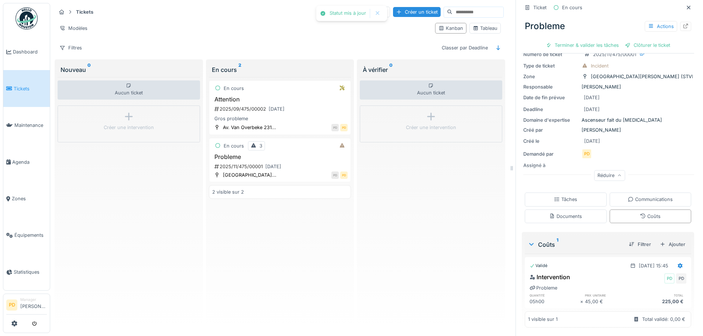
scroll to position [33, 0]
click at [603, 170] on div "Réduire" at bounding box center [609, 175] width 31 height 11
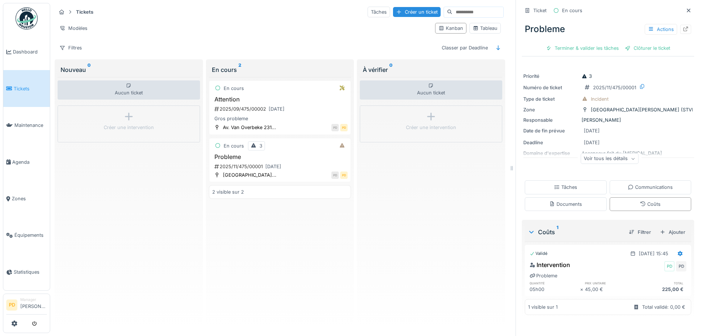
scroll to position [0, 0]
click at [629, 43] on div "Clôturer le ticket" at bounding box center [647, 48] width 51 height 10
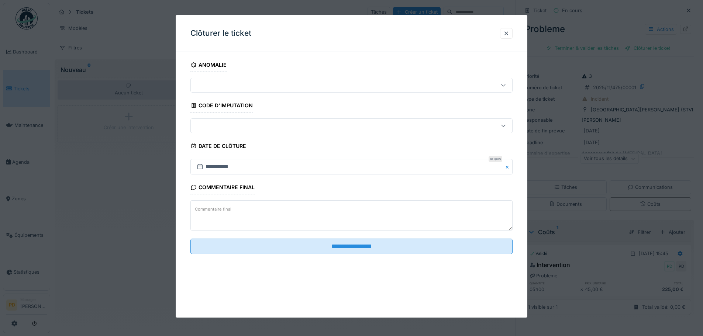
click at [270, 132] on div at bounding box center [351, 125] width 322 height 15
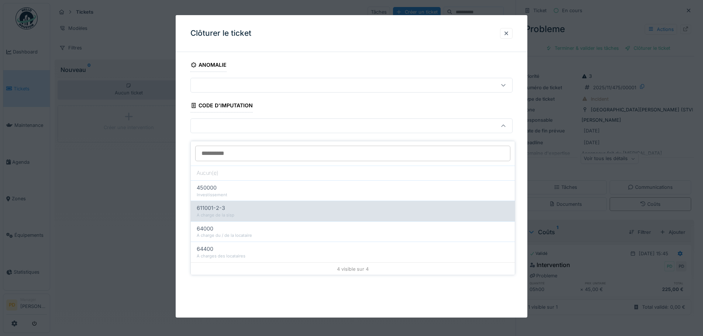
click at [206, 206] on span "611001-2-3" at bounding box center [211, 208] width 28 height 8
type input "****"
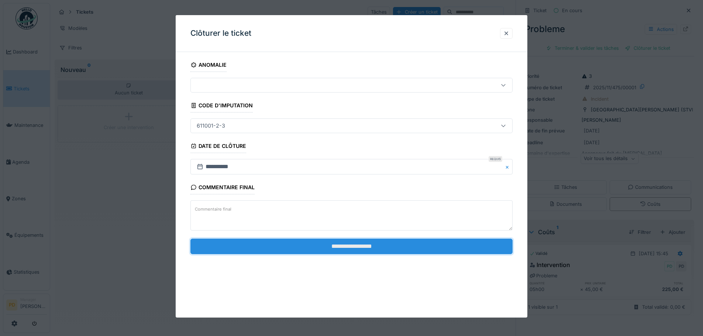
click at [344, 245] on input "**********" at bounding box center [351, 246] width 322 height 15
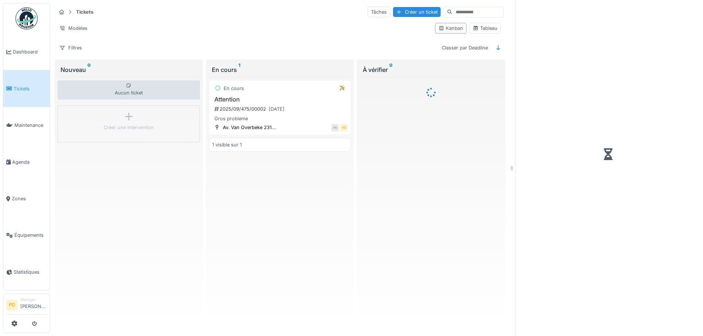
scroll to position [6, 0]
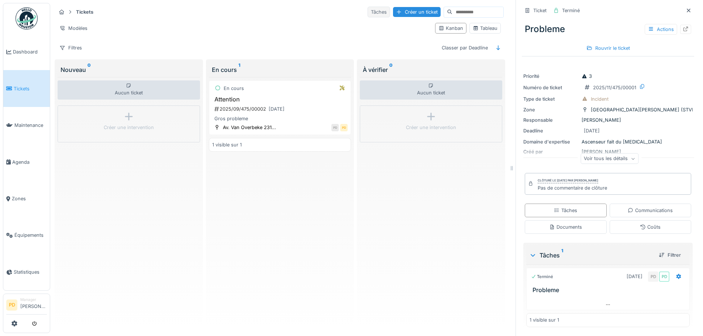
click at [368, 7] on div "Tâches" at bounding box center [379, 12] width 23 height 11
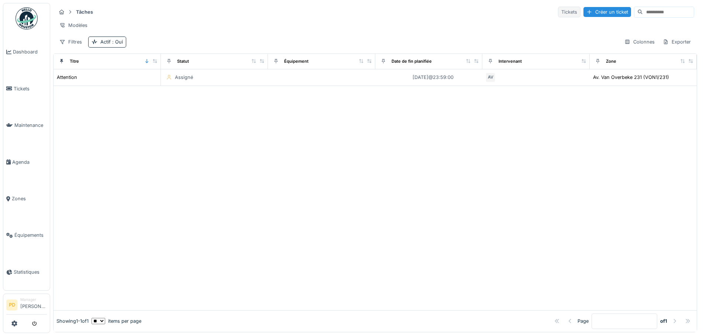
click at [558, 12] on div "Tickets" at bounding box center [569, 12] width 23 height 11
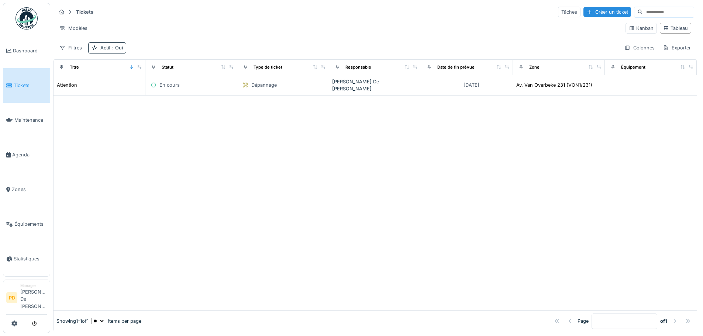
click at [15, 89] on span "Tickets" at bounding box center [30, 85] width 33 height 7
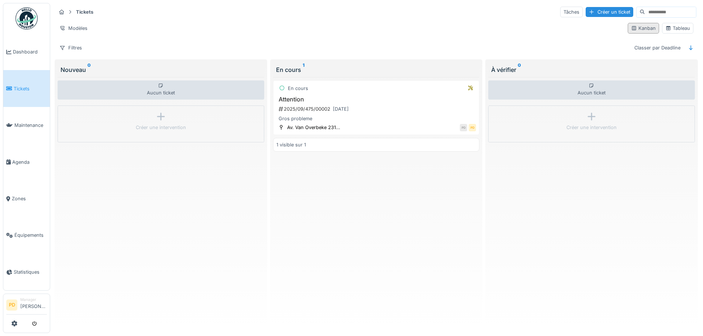
click at [638, 29] on div "Kanban" at bounding box center [643, 28] width 25 height 7
click at [670, 28] on div "Tableau" at bounding box center [677, 28] width 25 height 7
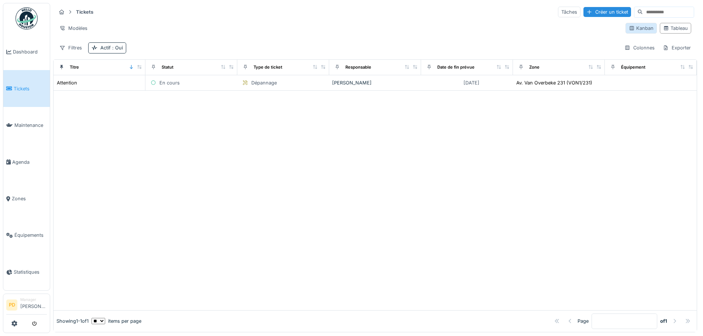
click at [638, 28] on div "Kanban" at bounding box center [641, 28] width 25 height 7
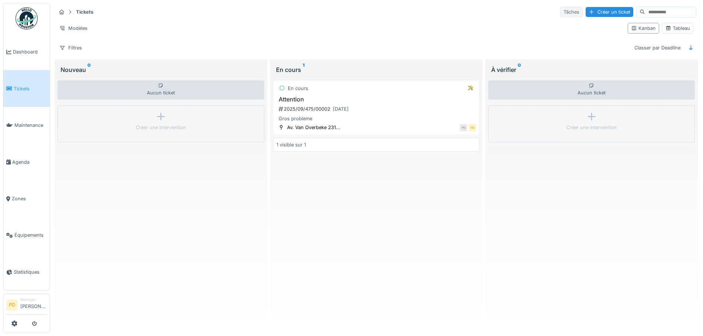
click at [560, 13] on div "Tâches" at bounding box center [571, 12] width 23 height 11
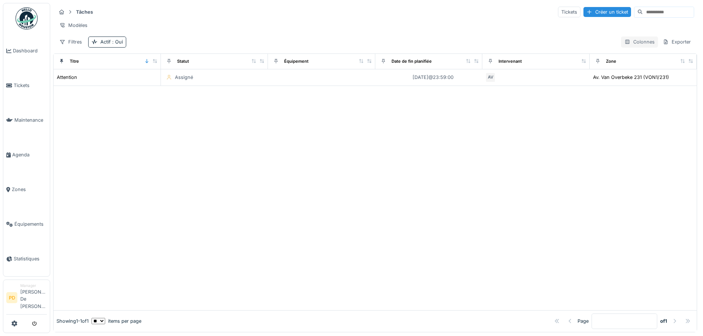
click at [627, 47] on div "Colonnes" at bounding box center [639, 42] width 37 height 11
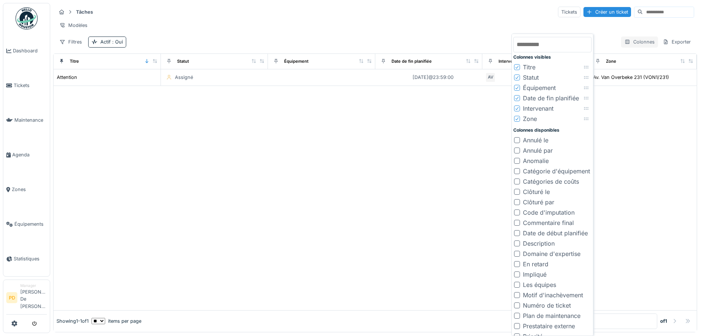
click at [627, 47] on div "Colonnes" at bounding box center [639, 42] width 37 height 11
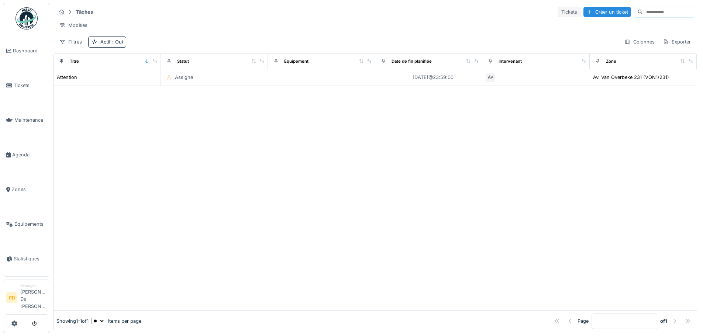
click at [558, 10] on div "Tickets" at bounding box center [569, 12] width 23 height 11
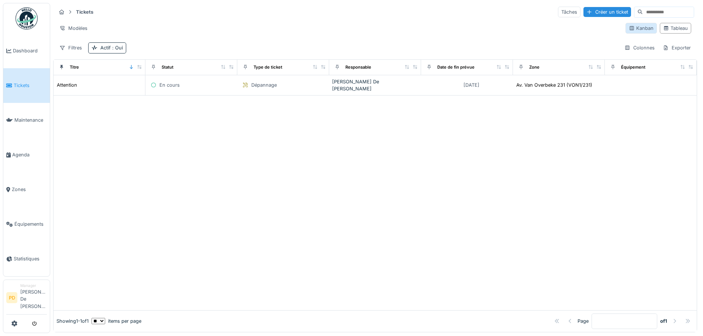
click at [629, 31] on div "Kanban" at bounding box center [641, 28] width 25 height 7
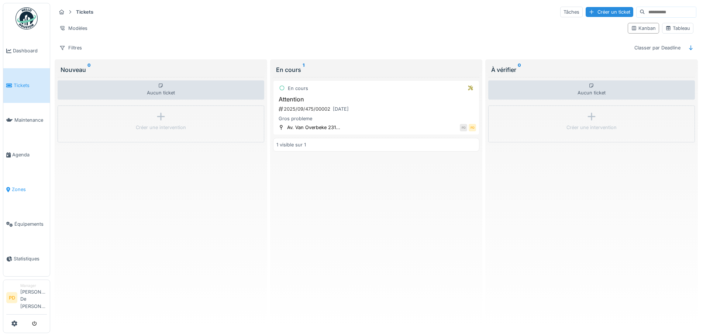
click at [19, 193] on span "Zones" at bounding box center [29, 189] width 35 height 7
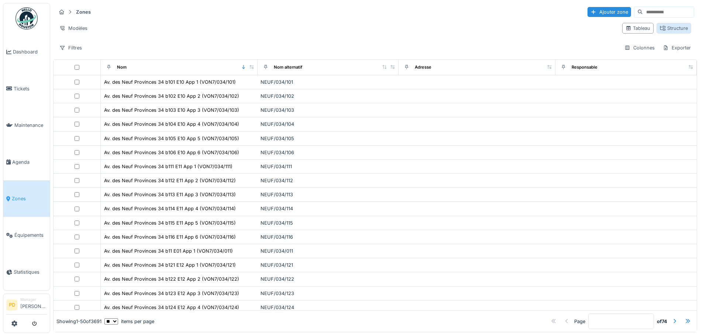
click at [660, 28] on div "Structure" at bounding box center [674, 28] width 28 height 7
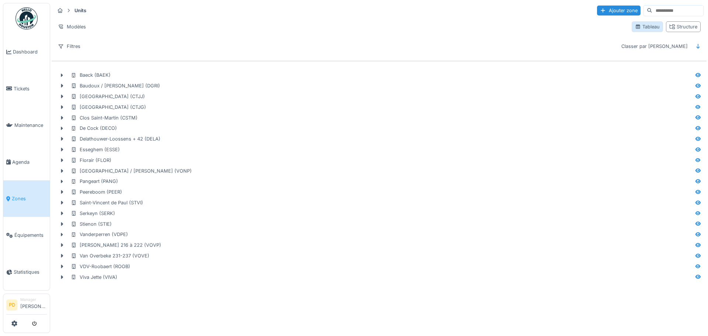
click at [641, 28] on div "Tableau" at bounding box center [647, 26] width 25 height 7
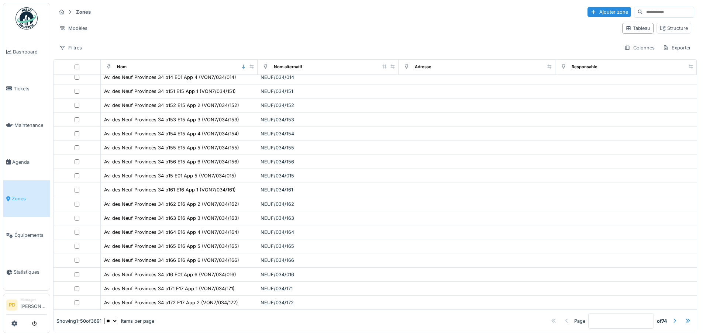
scroll to position [5, 0]
click at [18, 77] on link "Tickets" at bounding box center [26, 88] width 46 height 37
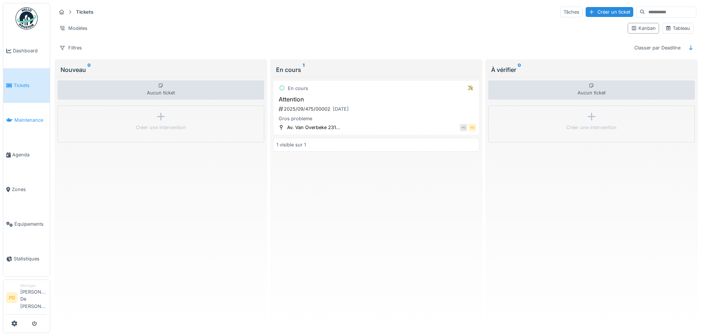
click at [22, 124] on span "Maintenance" at bounding box center [30, 120] width 32 height 7
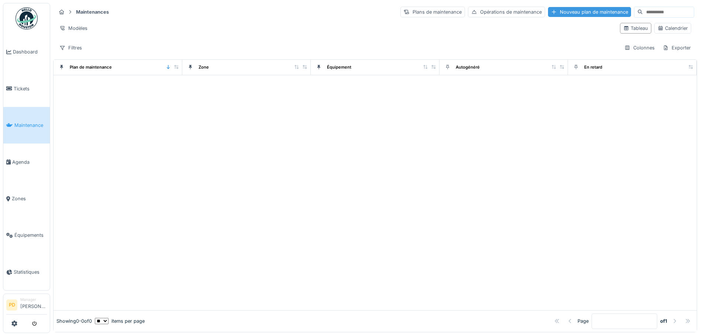
click at [564, 10] on div "Nouveau plan de maintenance" at bounding box center [589, 12] width 83 height 10
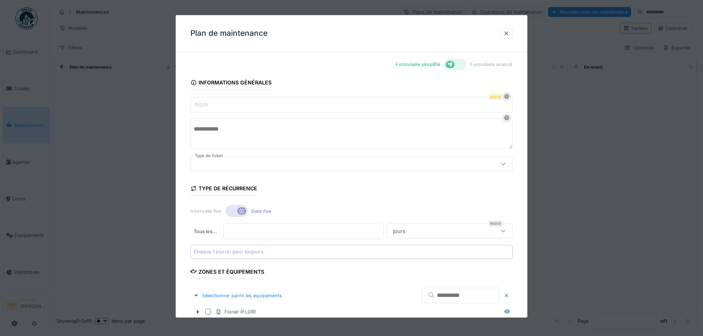
click at [244, 98] on input "Nom" at bounding box center [351, 104] width 322 height 15
click at [204, 108] on label "Nom" at bounding box center [201, 104] width 16 height 9
click at [204, 108] on input "Nom" at bounding box center [351, 104] width 322 height 15
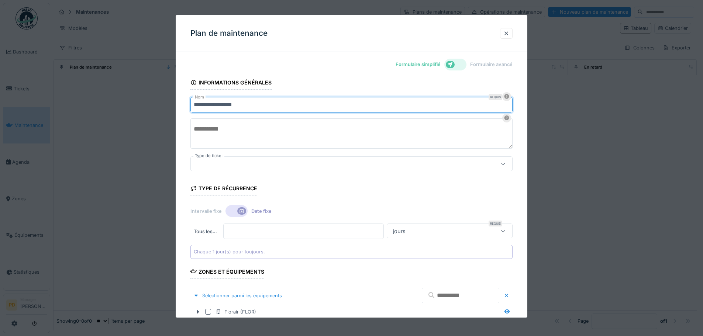
type input "**********"
click at [206, 128] on textarea at bounding box center [351, 133] width 322 height 30
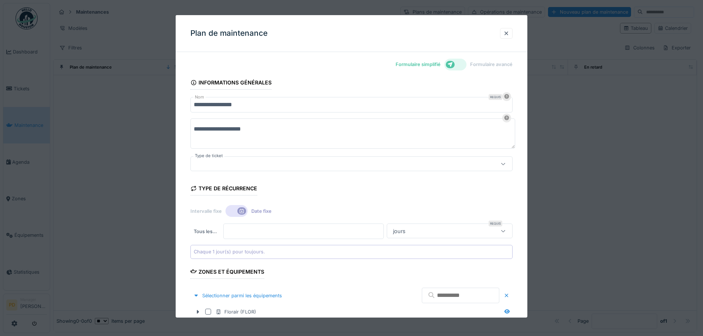
type textarea "**********"
click at [232, 229] on input "*" at bounding box center [303, 231] width 161 height 15
drag, startPoint x: 231, startPoint y: 232, endPoint x: 217, endPoint y: 231, distance: 14.0
click at [217, 231] on div "Tous les … * Requis jours *****" at bounding box center [351, 231] width 322 height 15
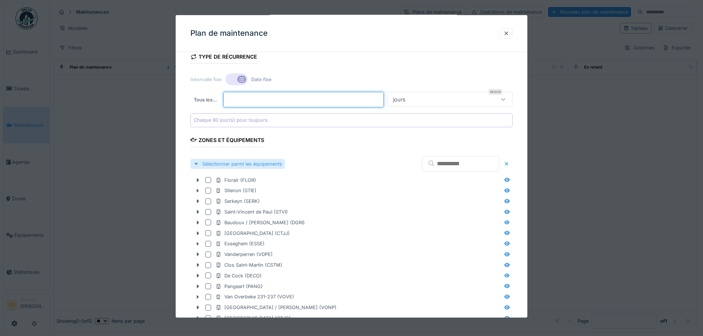
scroll to position [184, 0]
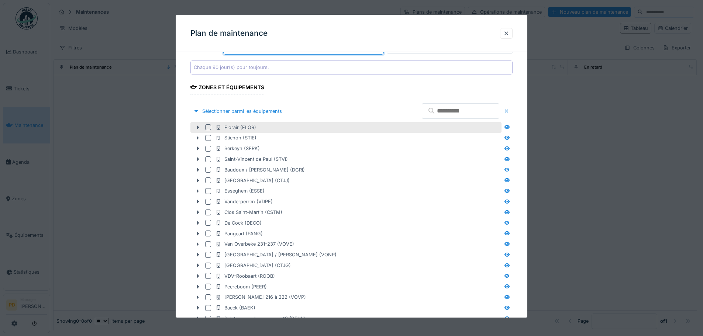
type input "**"
click at [208, 127] on div at bounding box center [208, 127] width 6 height 6
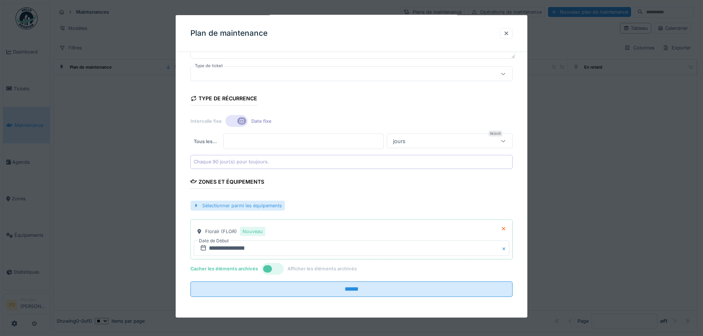
scroll to position [5, 0]
click at [223, 207] on div "Sélectionner parmi les équipements" at bounding box center [237, 206] width 94 height 10
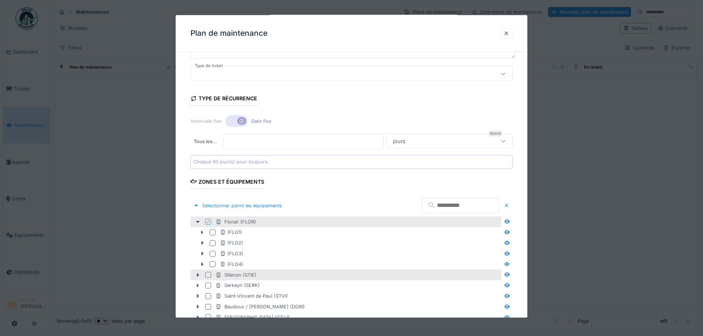
click at [206, 275] on div at bounding box center [208, 275] width 6 height 6
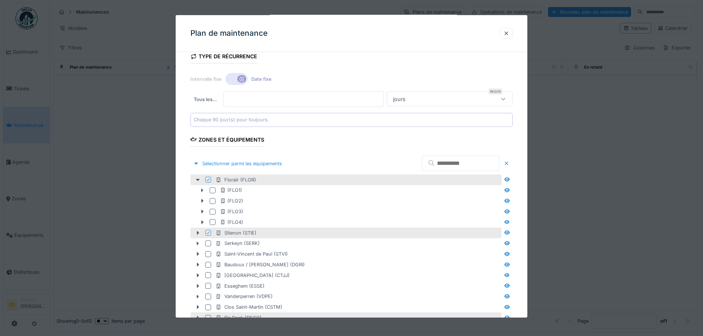
scroll to position [201, 0]
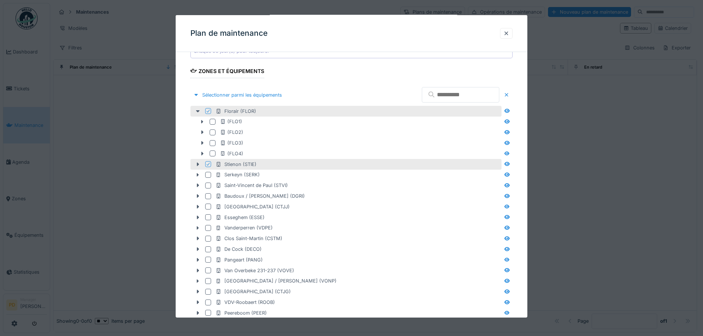
click at [209, 111] on icon at bounding box center [208, 111] width 3 height 3
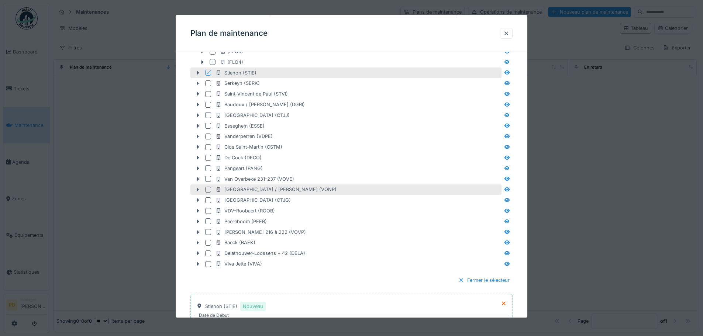
scroll to position [311, 0]
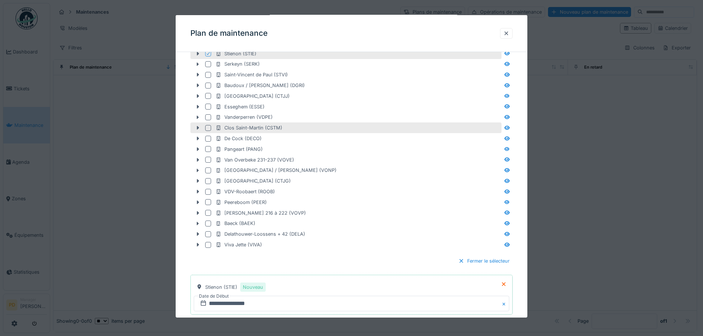
click at [206, 127] on div at bounding box center [208, 128] width 6 height 6
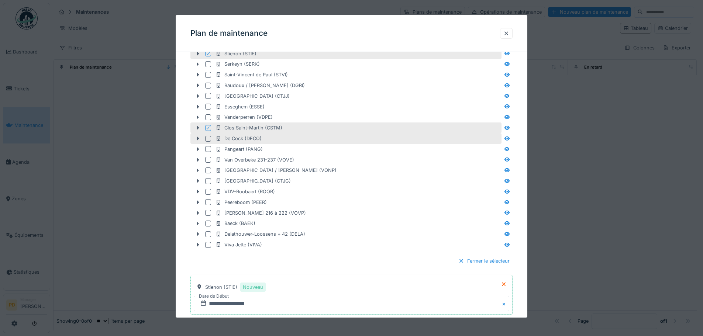
click at [207, 136] on div at bounding box center [208, 139] width 6 height 6
click at [205, 224] on div at bounding box center [208, 224] width 6 height 6
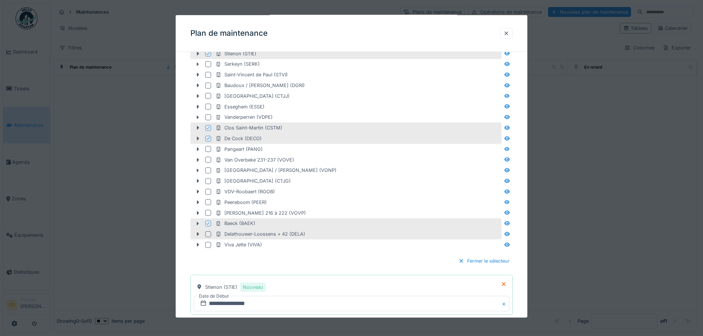
click at [208, 233] on div at bounding box center [208, 234] width 6 height 6
click at [208, 233] on icon at bounding box center [208, 234] width 4 height 4
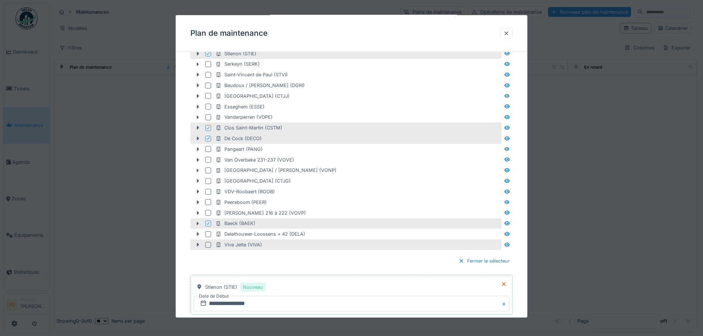
click at [208, 245] on div at bounding box center [208, 245] width 6 height 6
click at [210, 244] on icon at bounding box center [208, 245] width 4 height 4
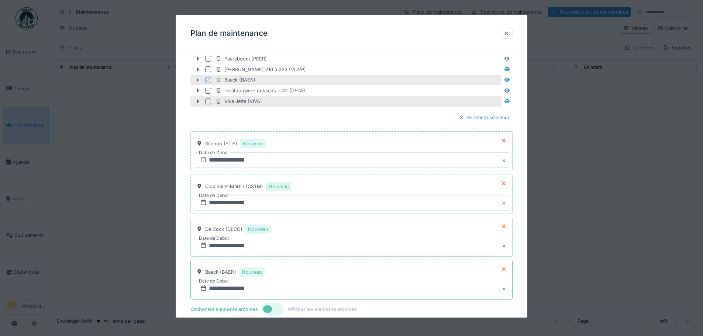
scroll to position [459, 0]
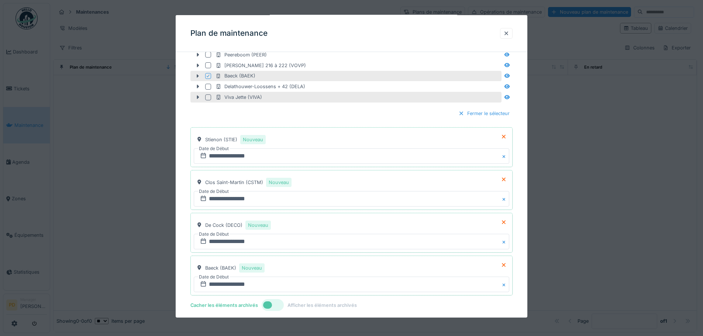
click at [485, 113] on div "Fermer le sélecteur" at bounding box center [483, 113] width 57 height 10
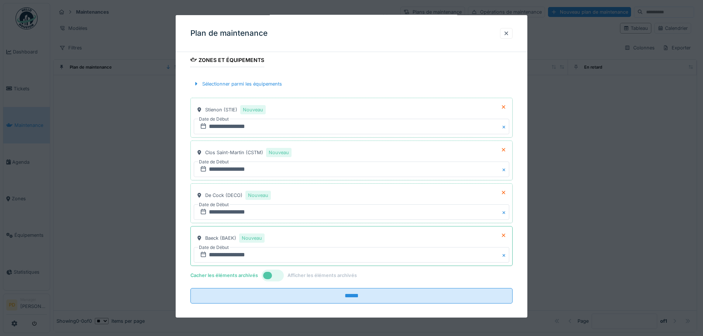
scroll to position [218, 0]
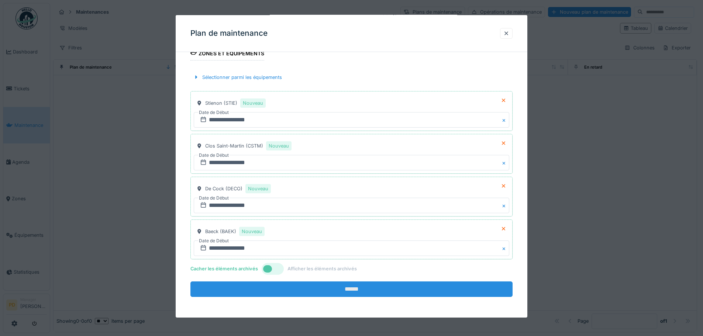
click at [343, 290] on input "******" at bounding box center [351, 289] width 322 height 15
click at [342, 289] on input "******" at bounding box center [351, 289] width 322 height 15
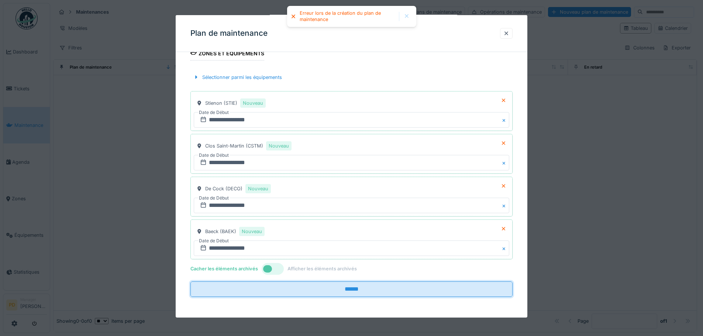
click at [409, 17] on div at bounding box center [407, 16] width 6 height 6
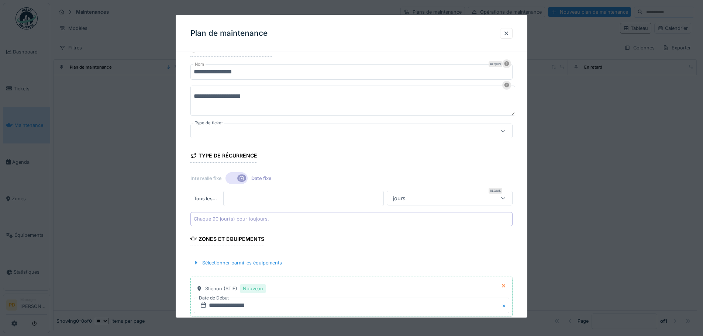
scroll to position [0, 0]
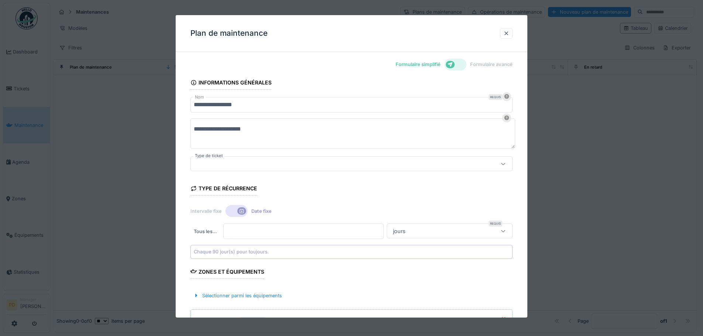
click at [231, 161] on div at bounding box center [333, 164] width 278 height 8
click at [230, 168] on div at bounding box center [333, 164] width 278 height 8
click at [231, 167] on div at bounding box center [333, 164] width 278 height 8
click at [459, 65] on div at bounding box center [455, 65] width 22 height 12
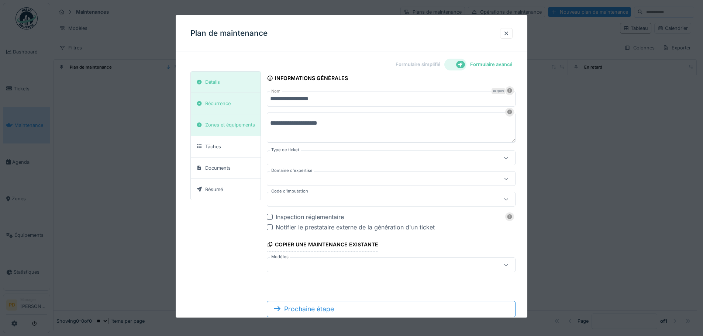
click at [286, 160] on div at bounding box center [376, 158] width 212 height 8
click at [285, 176] on div at bounding box center [376, 179] width 212 height 8
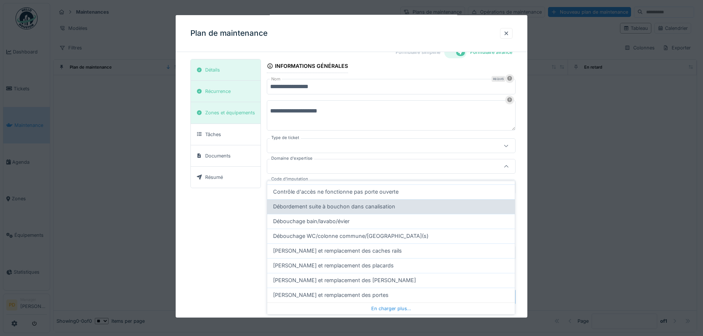
scroll to position [226, 0]
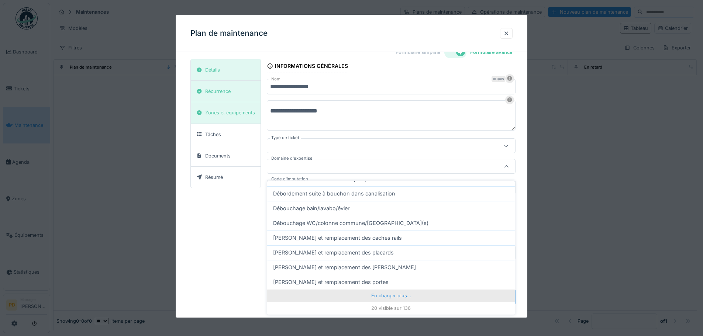
click at [377, 291] on div "En charger plus…" at bounding box center [391, 296] width 248 height 12
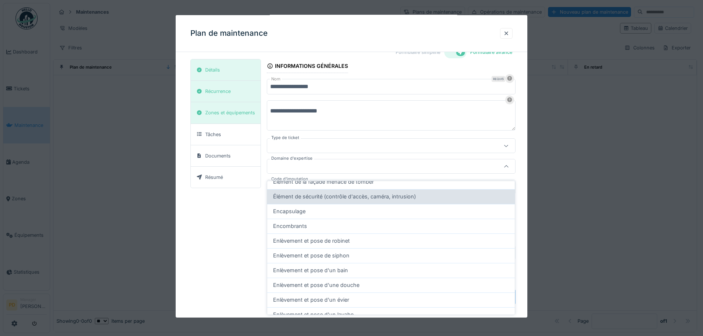
scroll to position [521, 0]
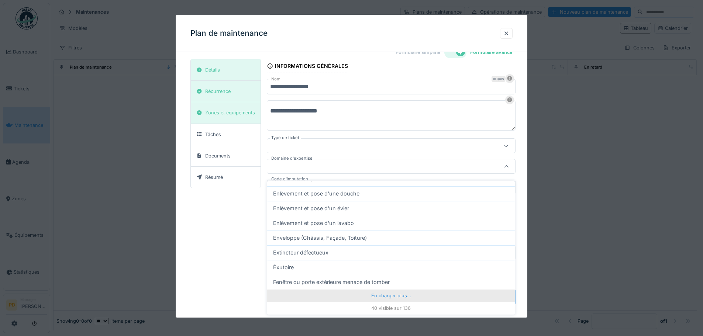
click at [376, 290] on div "En charger plus…" at bounding box center [391, 296] width 248 height 12
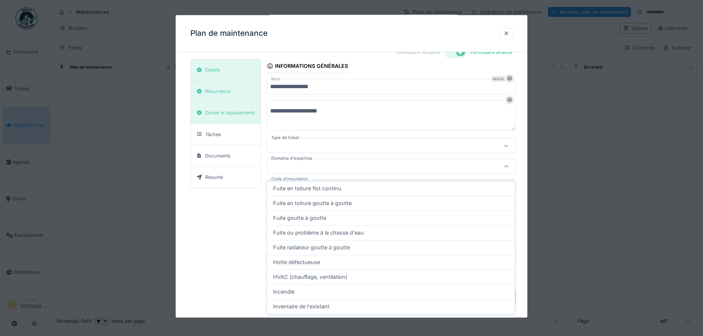
scroll to position [816, 0]
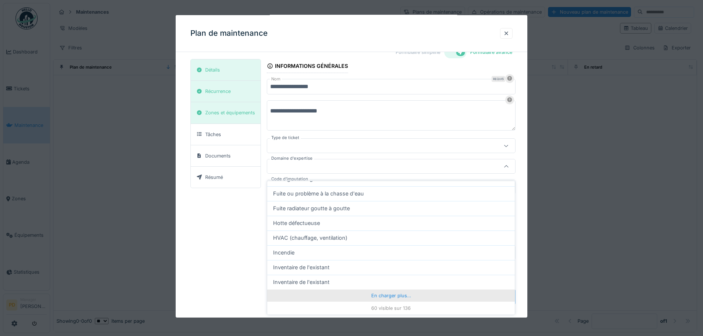
click at [376, 295] on div "En charger plus…" at bounding box center [391, 296] width 248 height 12
click at [382, 293] on div "En charger plus…" at bounding box center [391, 296] width 248 height 12
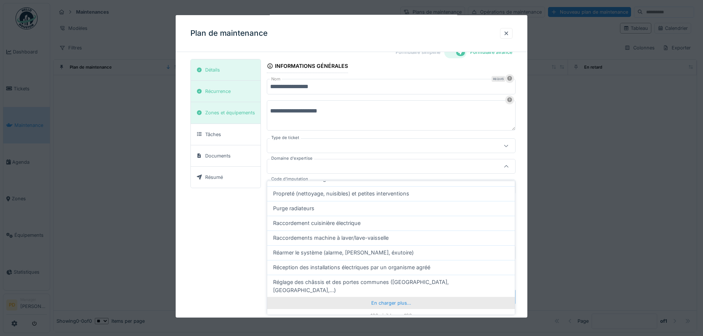
click at [389, 297] on div "En charger plus…" at bounding box center [391, 303] width 248 height 12
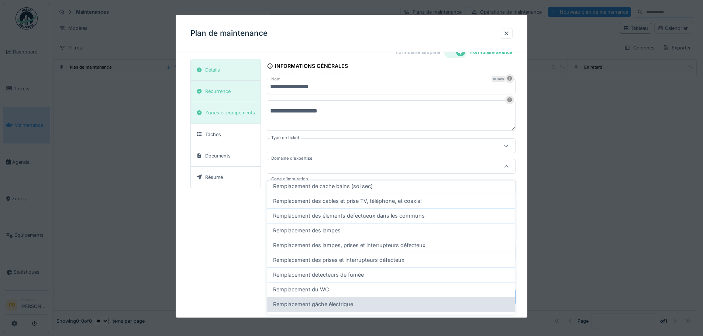
scroll to position [1702, 0]
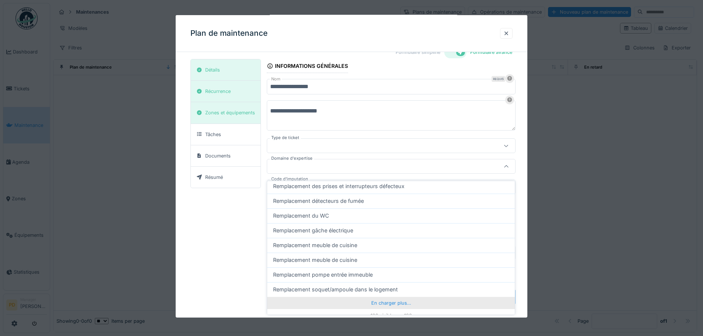
click at [374, 297] on div "En charger plus…" at bounding box center [391, 303] width 248 height 12
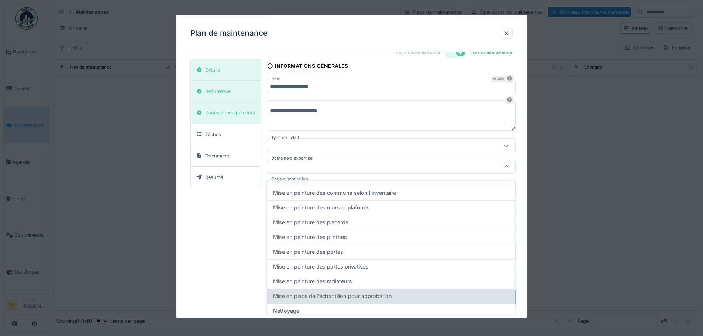
scroll to position [1041, 0]
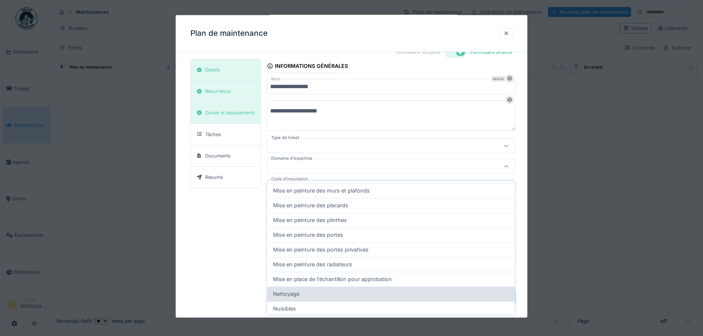
click at [286, 290] on span "Nettoyage" at bounding box center [286, 294] width 26 height 8
type input "****"
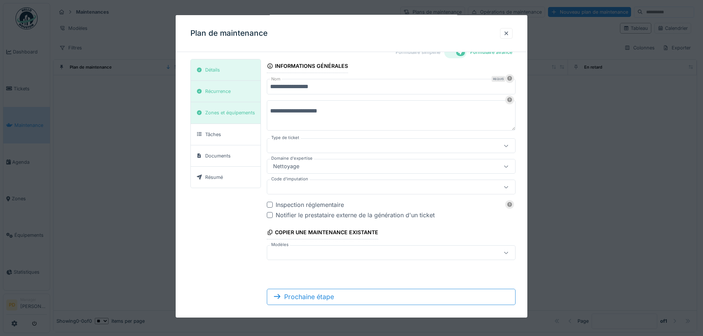
click at [302, 184] on div at bounding box center [376, 187] width 212 height 8
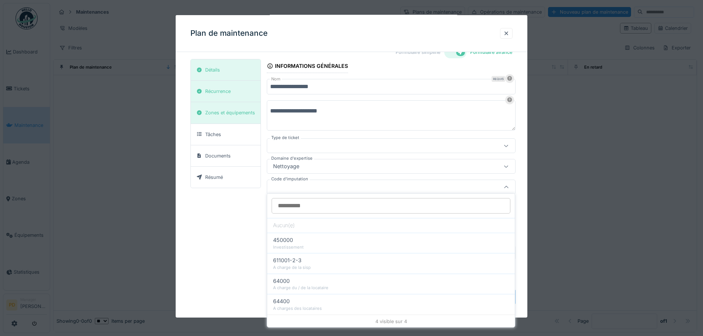
scroll to position [20, 0]
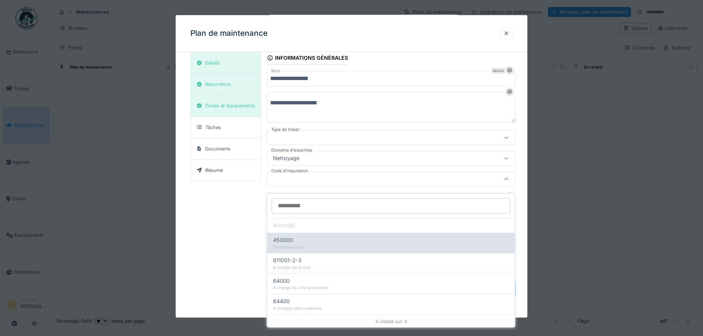
click at [284, 244] on div "Investissement" at bounding box center [391, 247] width 236 height 6
type input "****"
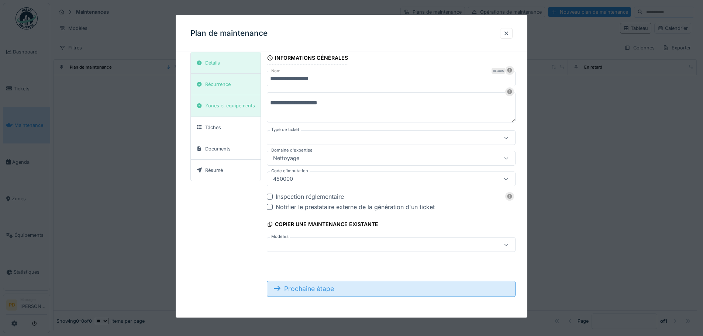
click at [301, 289] on div "Prochaine étape" at bounding box center [391, 289] width 248 height 16
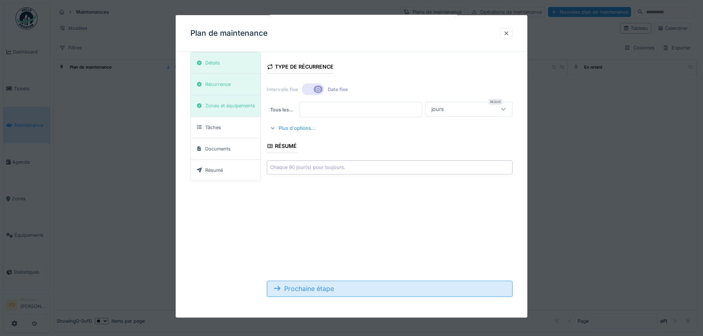
click at [300, 288] on div "Prochaine étape" at bounding box center [390, 289] width 246 height 16
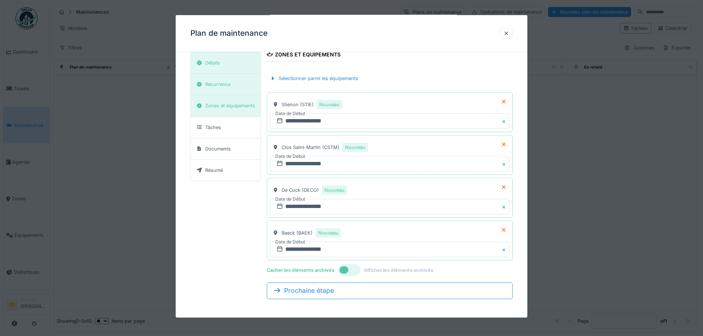
scroll to position [30, 0]
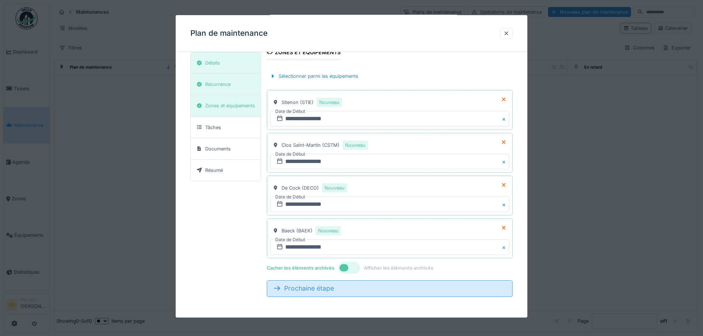
click at [331, 288] on div "Prochaine étape" at bounding box center [390, 288] width 246 height 16
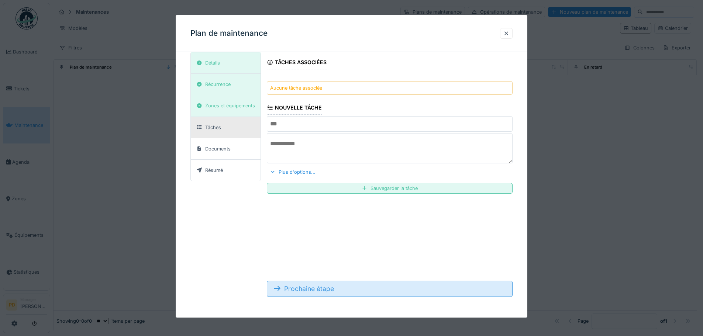
scroll to position [20, 0]
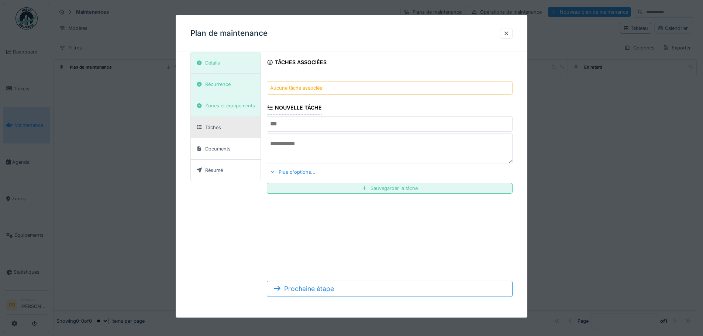
click at [307, 89] on div "Aucune tâche associée" at bounding box center [296, 87] width 52 height 7
click at [277, 89] on div "Aucune tâche associée" at bounding box center [296, 87] width 52 height 7
click at [284, 124] on input "text" at bounding box center [390, 123] width 246 height 15
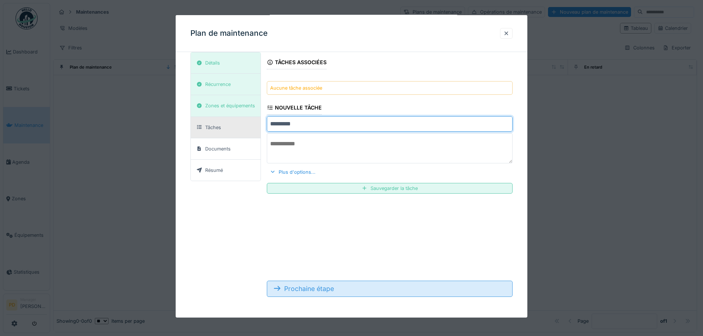
type input "*********"
click at [369, 290] on div "Prochaine étape" at bounding box center [390, 289] width 246 height 16
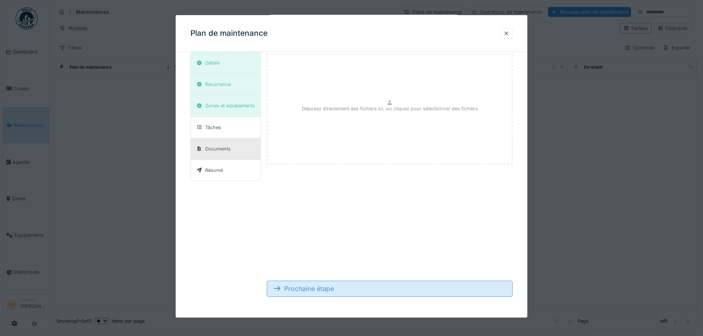
click at [356, 289] on div "Prochaine étape" at bounding box center [390, 289] width 246 height 16
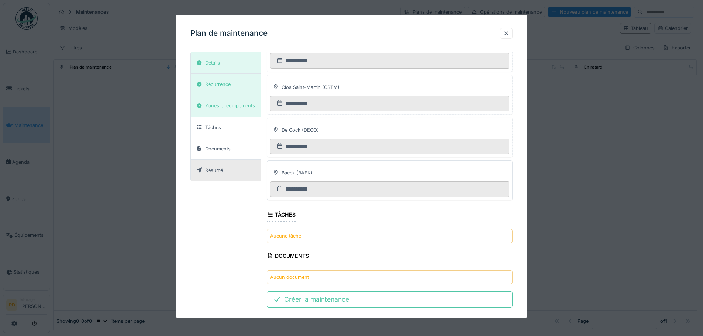
scroll to position [189, 0]
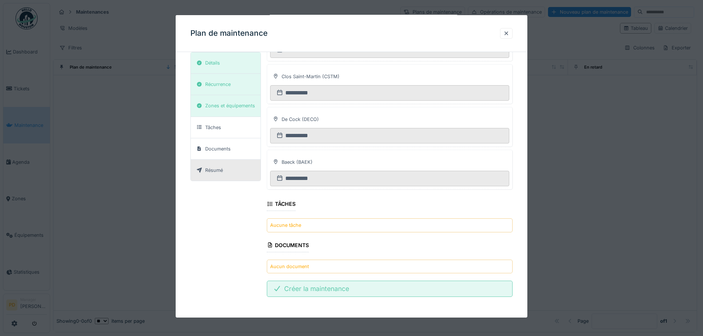
click at [320, 289] on div "Créer la maintenance" at bounding box center [390, 289] width 246 height 16
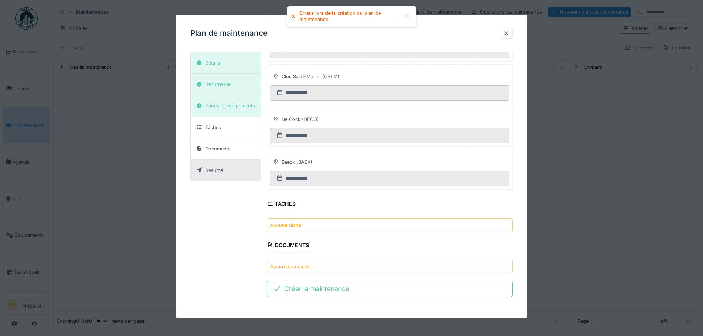
click at [408, 15] on div at bounding box center [407, 16] width 6 height 6
click at [509, 34] on div at bounding box center [506, 33] width 6 height 7
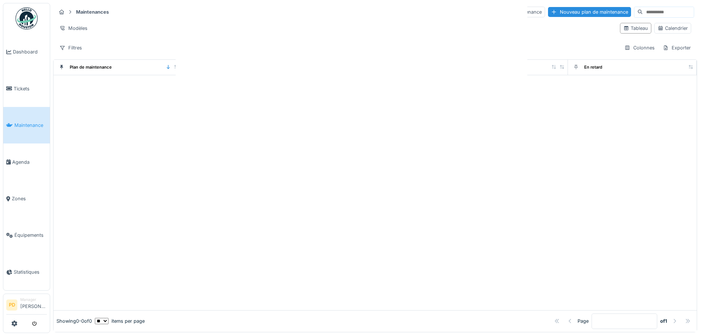
scroll to position [0, 0]
click at [551, 10] on div "Nouveau plan de maintenance" at bounding box center [589, 12] width 83 height 10
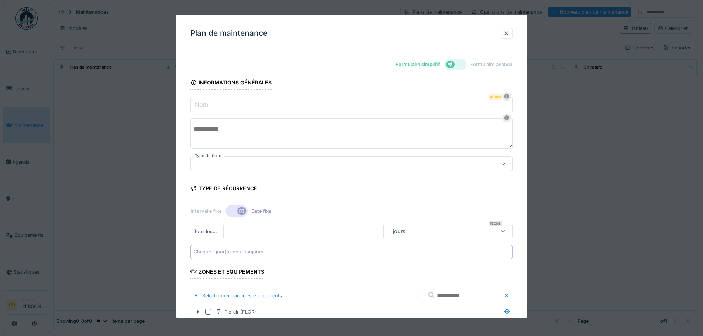
click at [245, 104] on input "Nom" at bounding box center [351, 104] width 322 height 15
type input "**********"
click at [216, 138] on textarea at bounding box center [351, 133] width 322 height 30
click at [213, 163] on div at bounding box center [333, 164] width 278 height 8
click at [212, 159] on div at bounding box center [351, 163] width 322 height 15
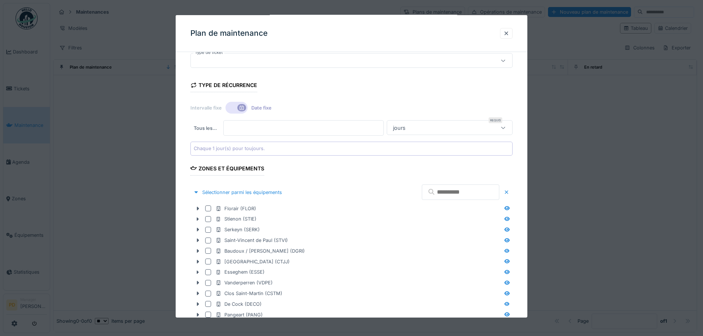
scroll to position [111, 0]
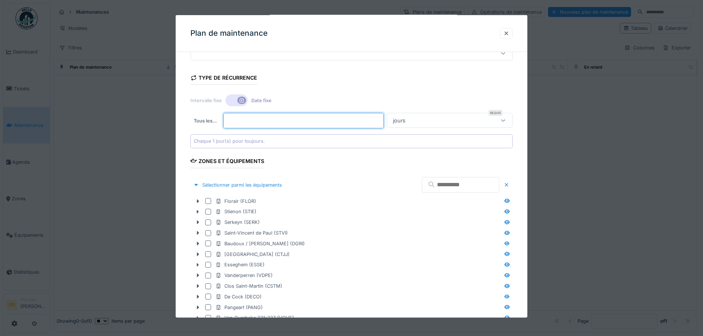
click at [235, 120] on input "*" at bounding box center [303, 120] width 161 height 15
type input "**"
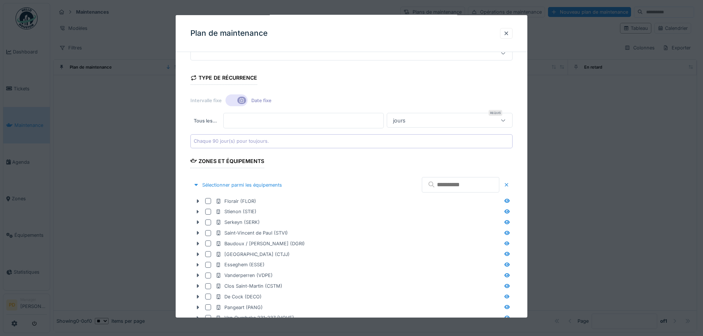
click at [214, 142] on div "Chaque 90 jour(s) pour toujours." at bounding box center [231, 141] width 75 height 7
click at [208, 201] on div at bounding box center [208, 201] width 6 height 6
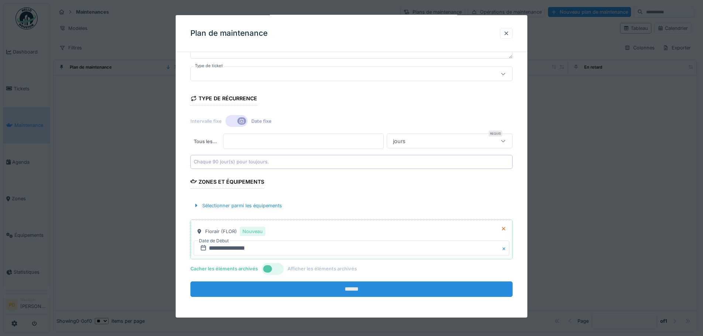
click at [345, 287] on input "******" at bounding box center [351, 289] width 322 height 15
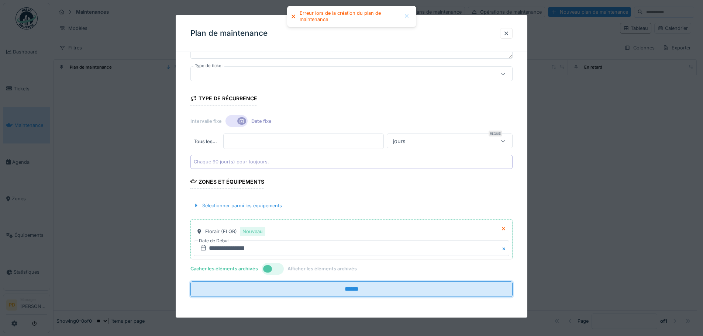
click at [405, 20] on div at bounding box center [407, 16] width 12 height 9
click at [517, 31] on div "Plan de maintenance" at bounding box center [352, 33] width 352 height 37
click at [513, 31] on div at bounding box center [506, 33] width 13 height 11
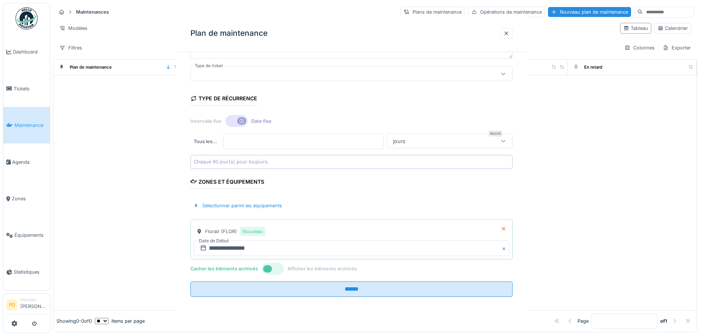
scroll to position [0, 0]
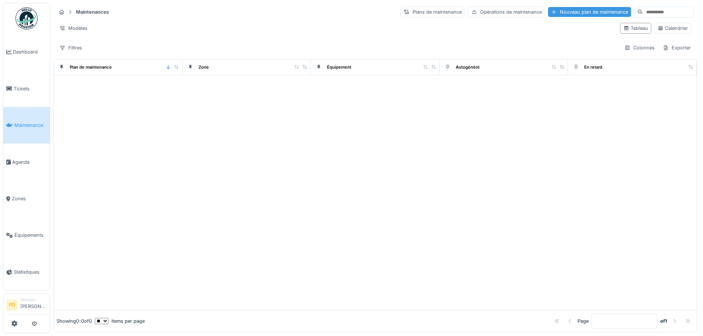
click at [548, 7] on div "Nouveau plan de maintenance" at bounding box center [589, 12] width 83 height 10
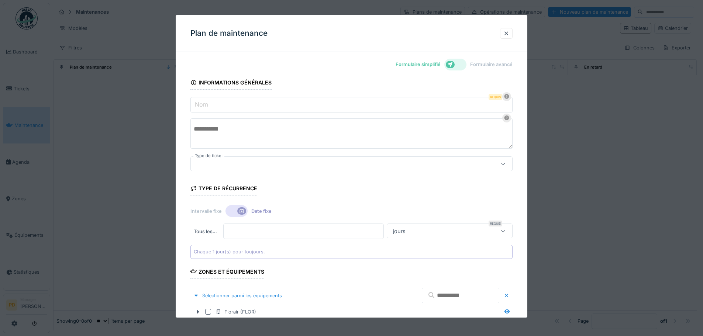
click at [216, 106] on input "Nom" at bounding box center [351, 104] width 322 height 15
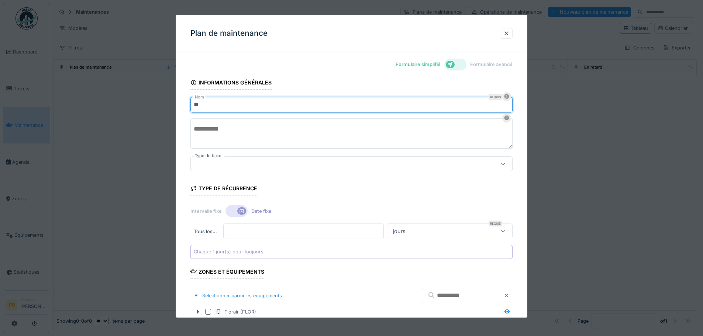
type input "*"
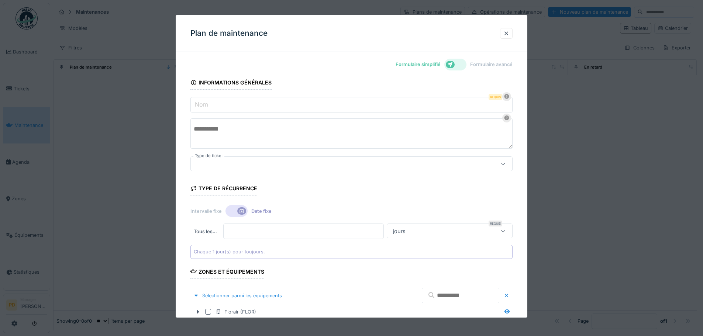
click at [216, 105] on input "Nom" at bounding box center [351, 104] width 322 height 15
type input "**********"
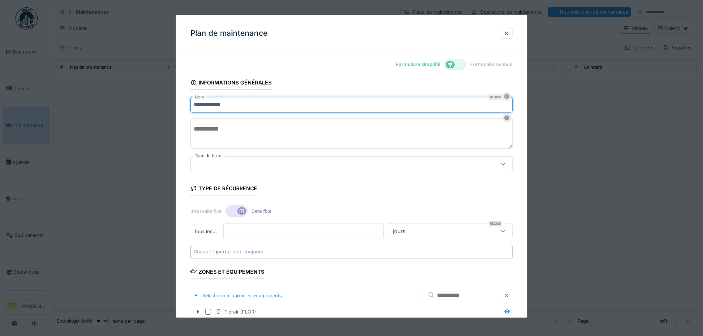
click at [237, 234] on input "*" at bounding box center [303, 231] width 161 height 15
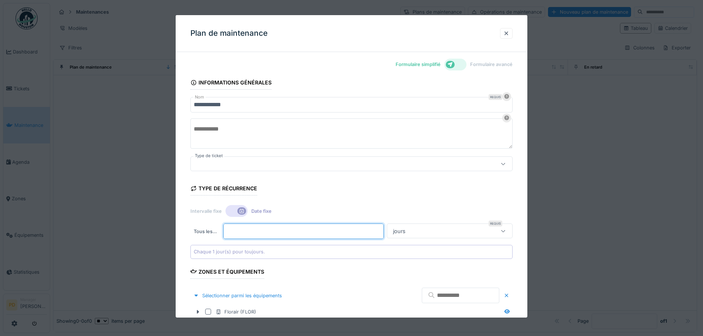
click at [237, 234] on input "*" at bounding box center [303, 231] width 161 height 15
type input "*"
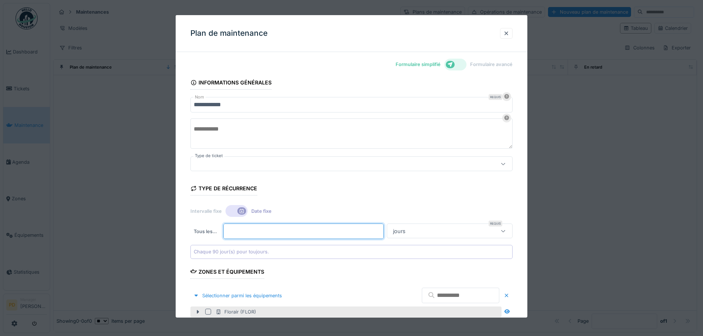
type input "**"
click at [210, 308] on div "Florair (FLOR)" at bounding box center [345, 312] width 311 height 11
click at [208, 311] on div at bounding box center [208, 312] width 6 height 6
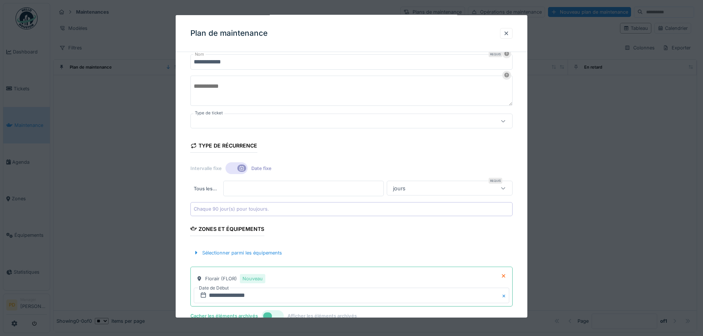
scroll to position [90, 0]
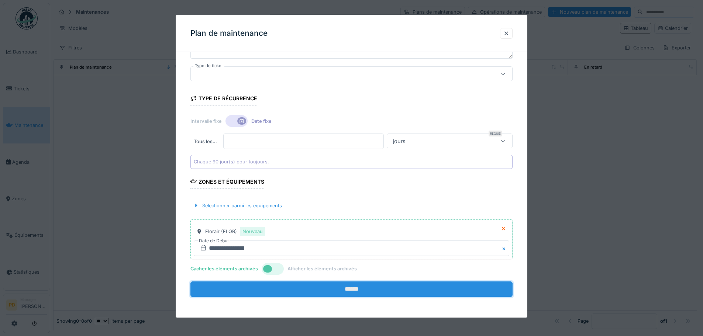
click at [348, 287] on input "******" at bounding box center [351, 289] width 322 height 15
click at [355, 292] on input "******" at bounding box center [351, 289] width 322 height 15
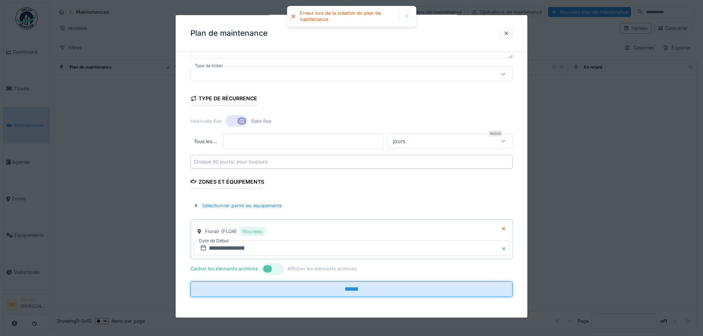
click at [405, 15] on div at bounding box center [407, 16] width 6 height 6
click at [509, 34] on div at bounding box center [506, 33] width 6 height 7
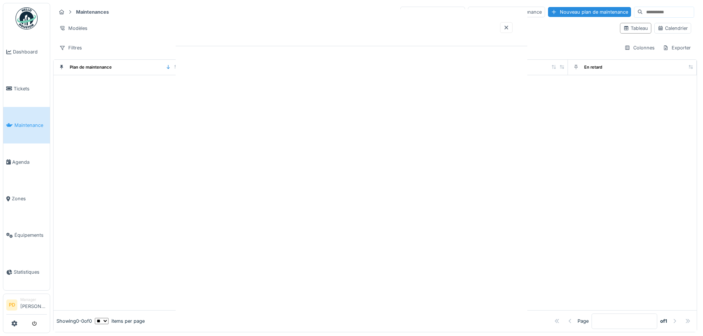
scroll to position [0, 0]
click at [14, 322] on icon at bounding box center [14, 324] width 6 height 6
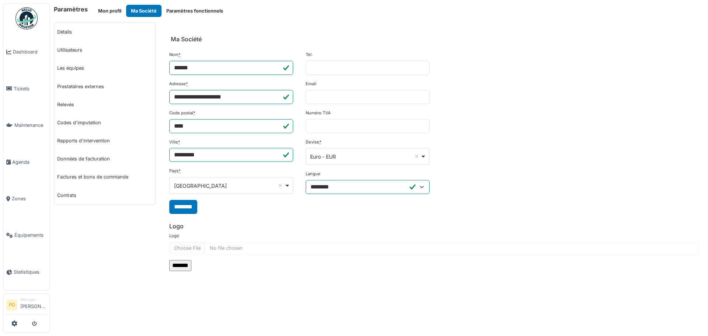
click at [68, 87] on link "Prestataires externes" at bounding box center [104, 86] width 101 height 18
select select "***"
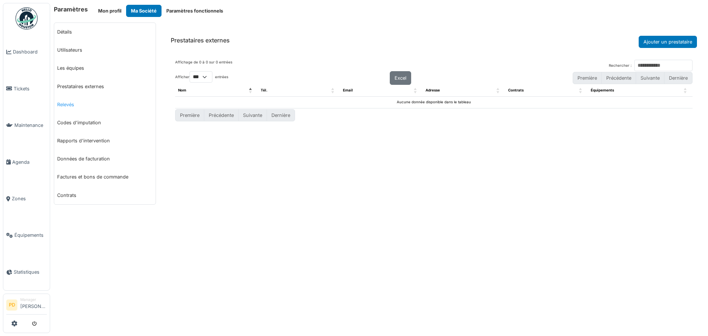
click at [68, 104] on link "Relevés" at bounding box center [104, 105] width 101 height 18
select select "***"
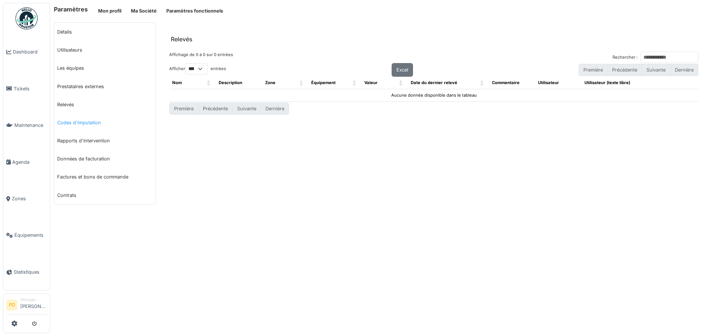
click at [71, 124] on link "Codes d'imputation" at bounding box center [104, 123] width 101 height 18
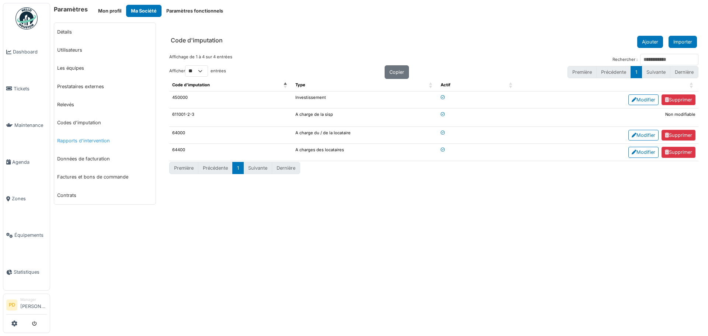
click at [71, 138] on link "Rapports d'intervention" at bounding box center [104, 141] width 101 height 18
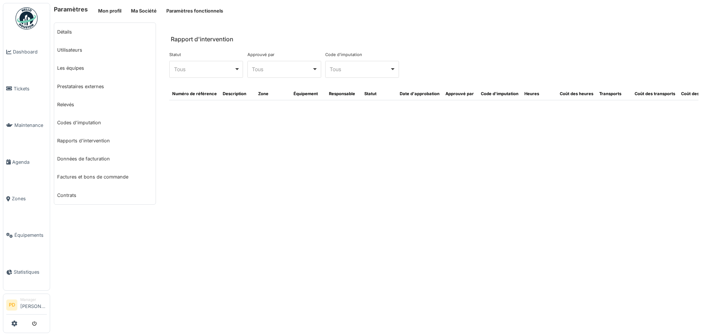
select select "***"
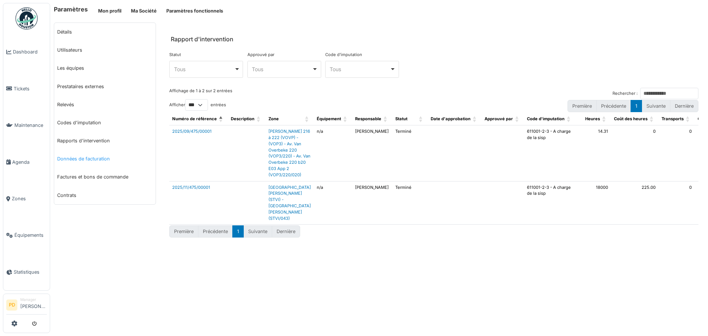
click at [71, 162] on link "Données de facturation" at bounding box center [104, 159] width 101 height 18
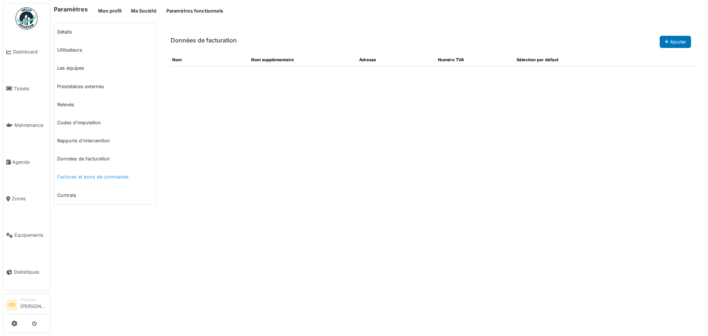
click at [70, 179] on link "Factures et bons de commande" at bounding box center [104, 177] width 101 height 18
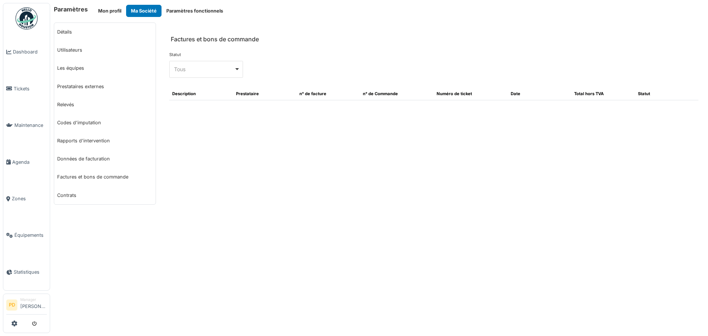
select select "***"
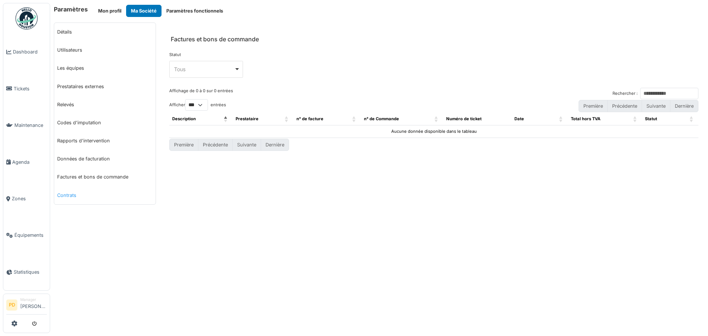
click at [67, 197] on link "Contrats" at bounding box center [104, 195] width 101 height 18
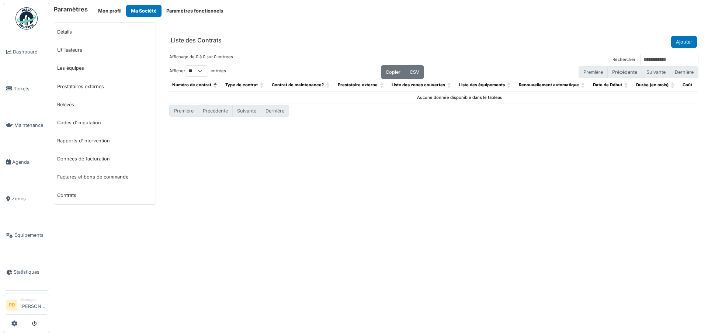
click at [34, 22] on img at bounding box center [26, 18] width 22 height 22
